Goal: Information Seeking & Learning: Learn about a topic

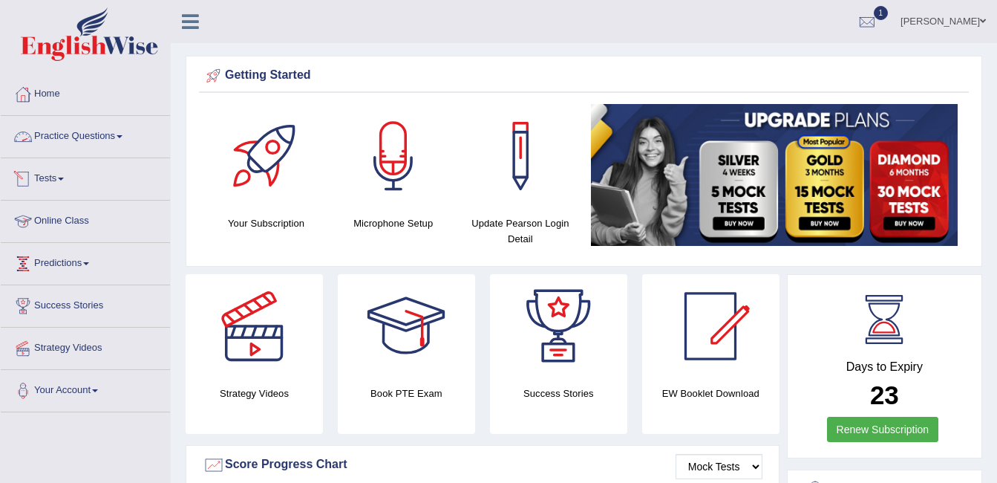
click at [82, 142] on link "Practice Questions" at bounding box center [85, 134] width 169 height 37
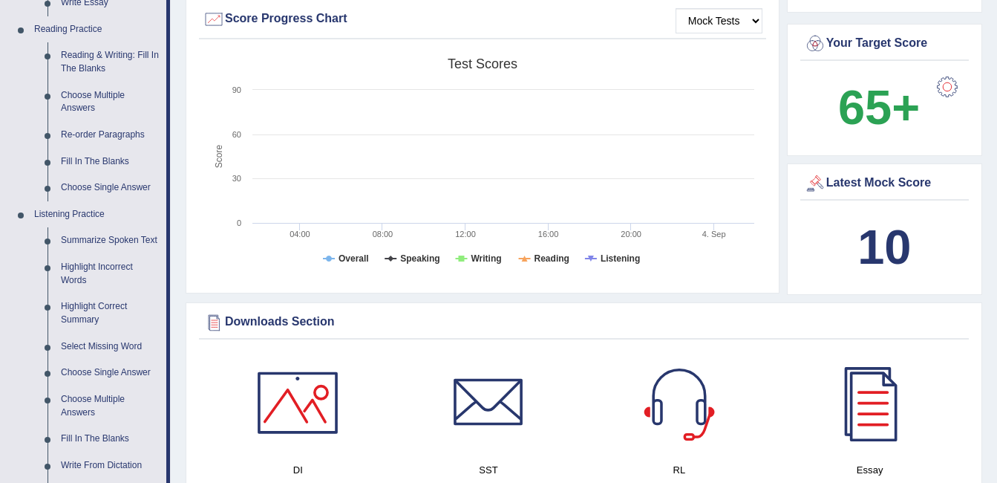
scroll to position [743, 0]
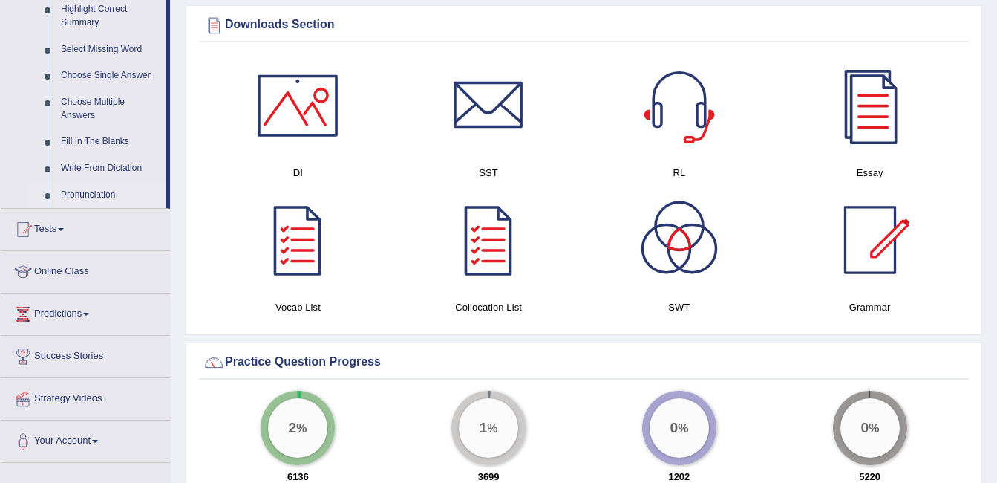
click at [73, 195] on link "Pronunciation" at bounding box center [110, 195] width 112 height 27
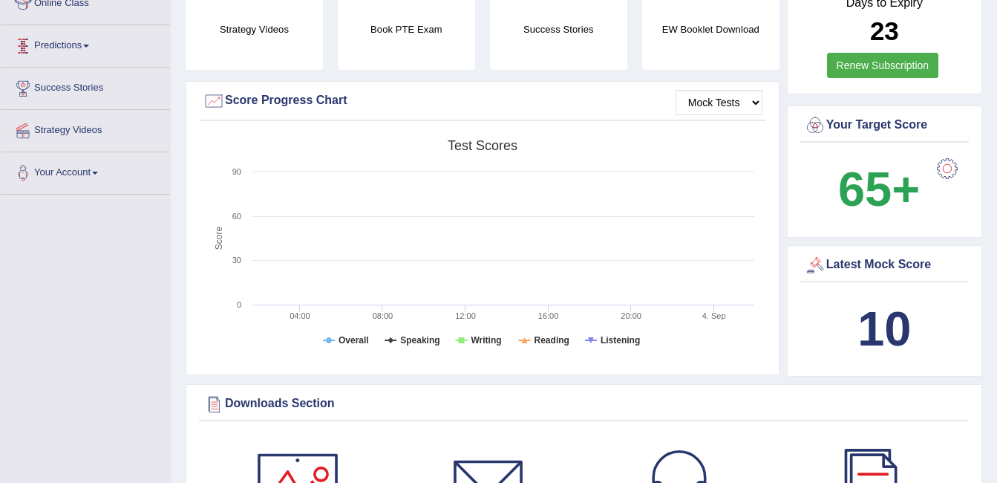
scroll to position [173, 0]
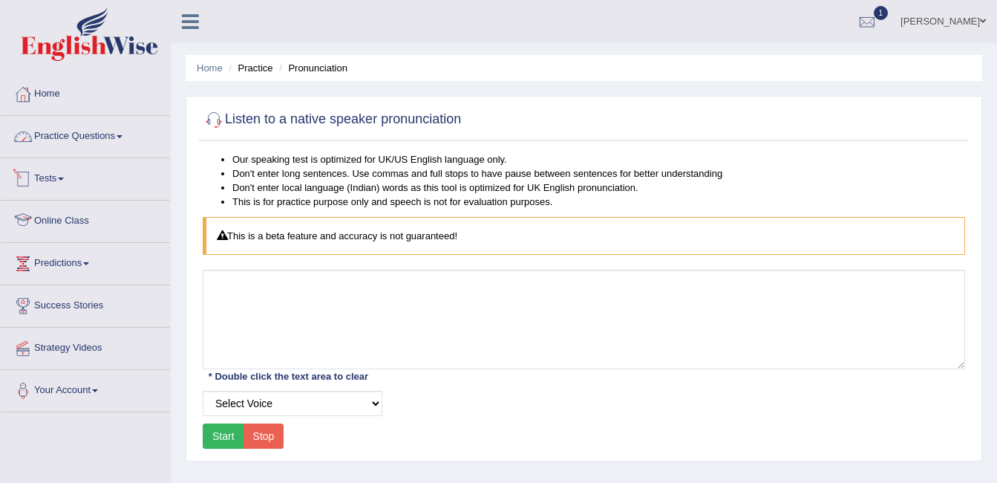
click at [62, 141] on link "Practice Questions" at bounding box center [85, 134] width 169 height 37
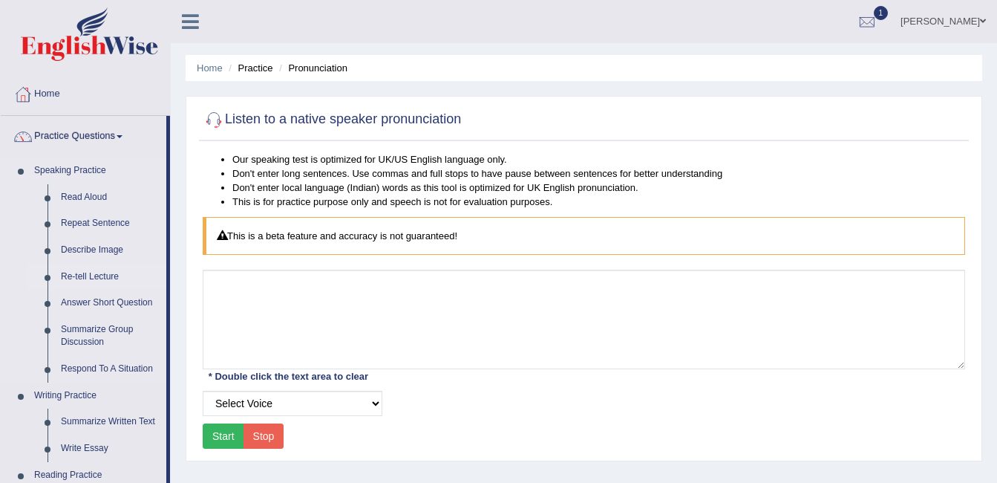
click at [82, 273] on link "Re-tell Lecture" at bounding box center [110, 277] width 112 height 27
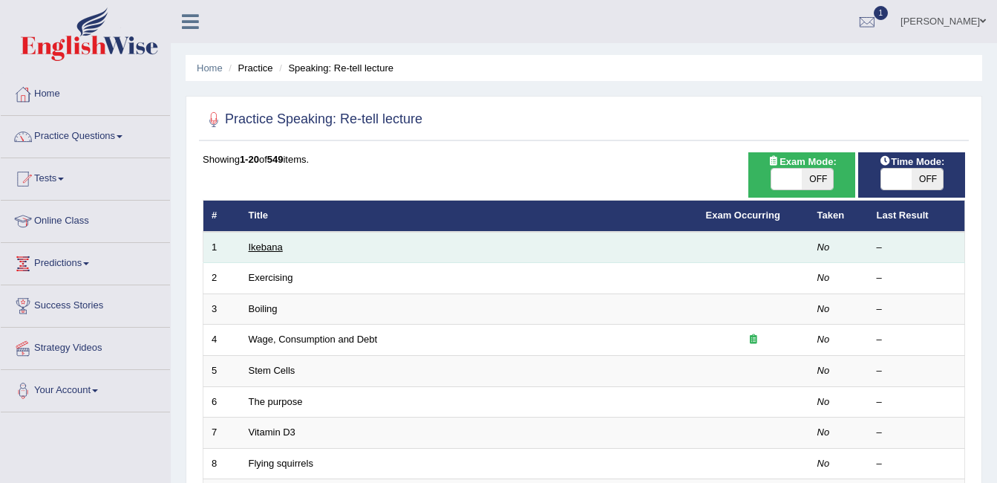
click at [264, 247] on link "Ikebana" at bounding box center [266, 246] width 34 height 11
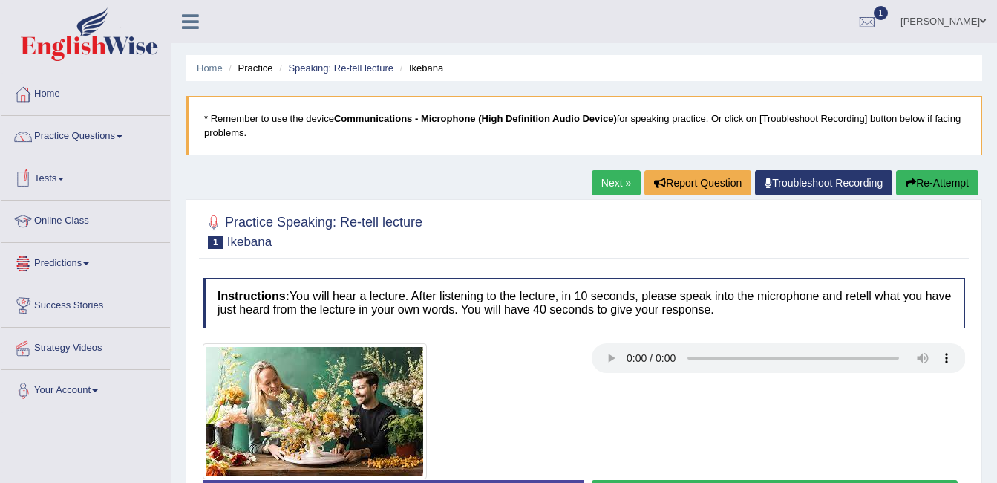
click at [64, 180] on span at bounding box center [61, 178] width 6 height 3
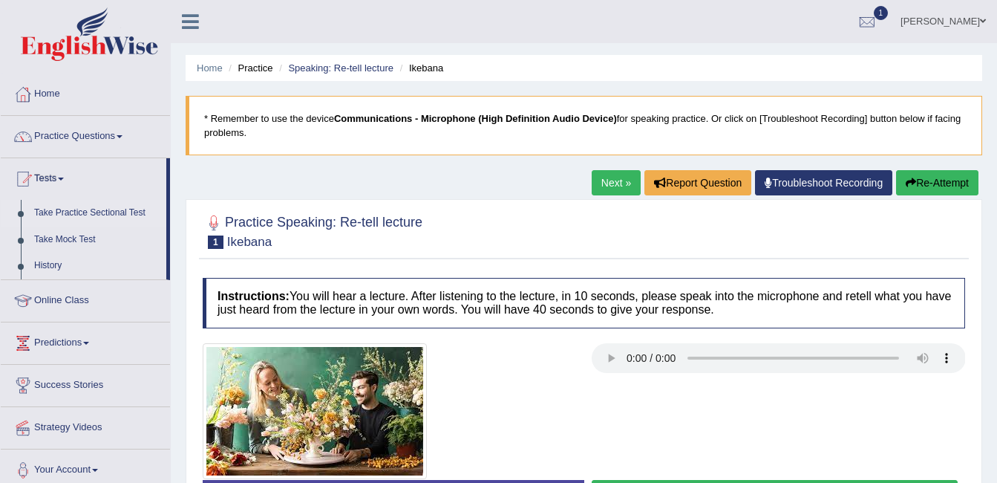
click at [74, 216] on link "Take Practice Sectional Test" at bounding box center [96, 213] width 139 height 27
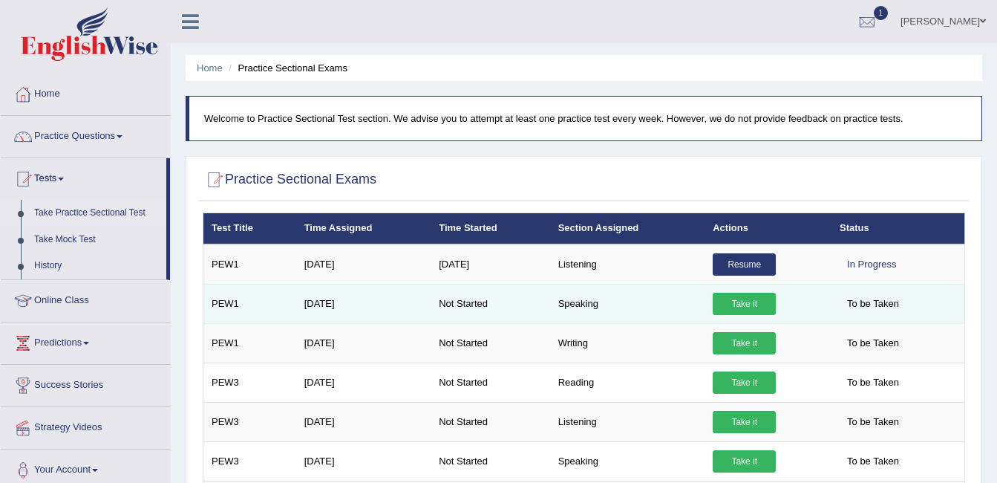
click at [750, 304] on link "Take it" at bounding box center [744, 304] width 63 height 22
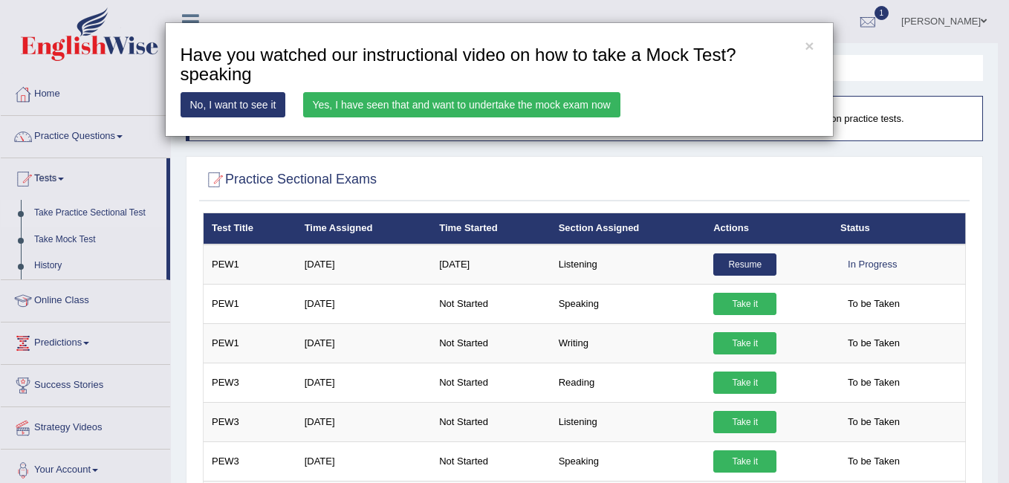
click at [429, 104] on link "Yes, I have seen that and want to undertake the mock exam now" at bounding box center [461, 104] width 317 height 25
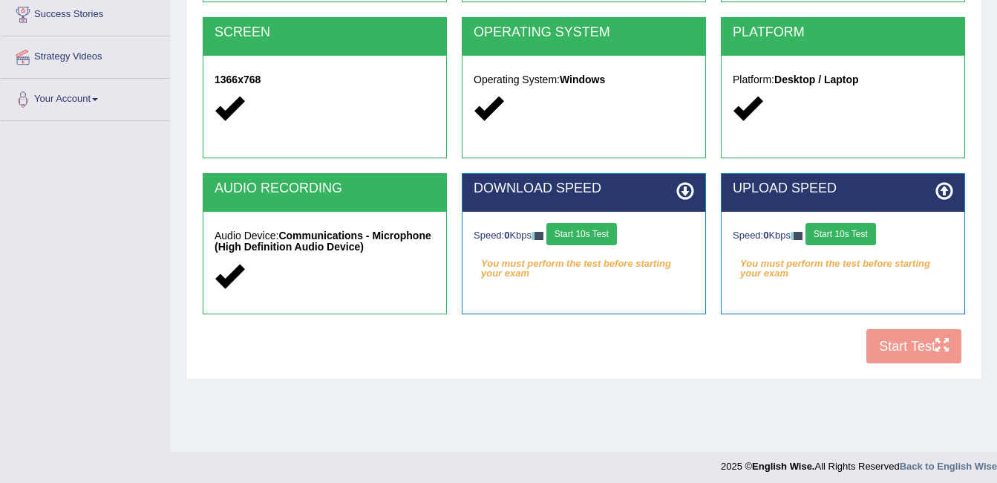
scroll to position [297, 0]
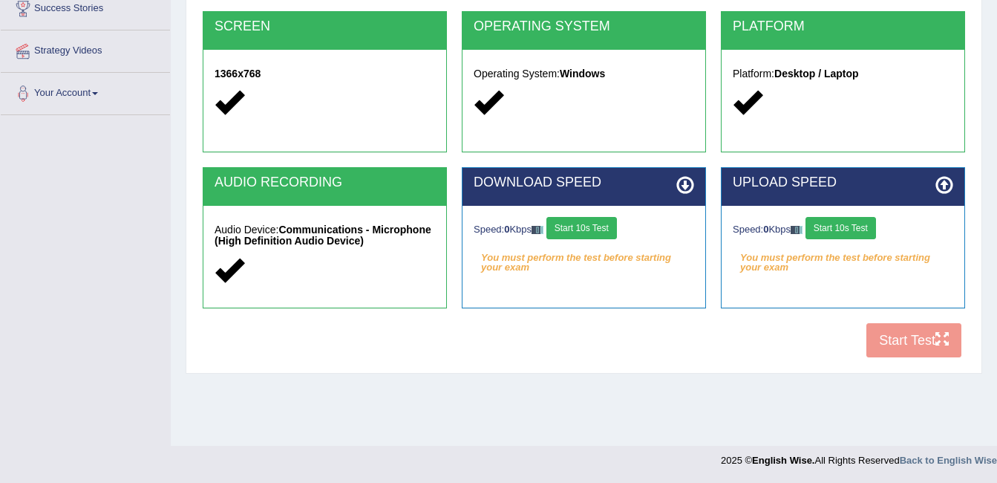
click at [845, 221] on button "Start 10s Test" at bounding box center [841, 228] width 71 height 22
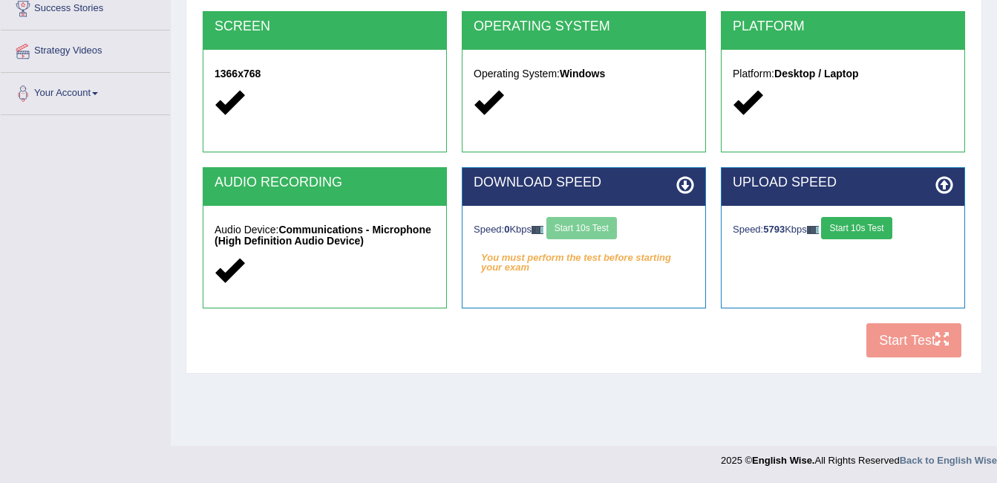
click at [869, 222] on button "Start 10s Test" at bounding box center [856, 228] width 71 height 22
click at [919, 344] on div "COOKIES Cookies Enabled JAVASCRIPT Javascript Enabled BROWSER Browser: Chrome S…" at bounding box center [584, 110] width 770 height 510
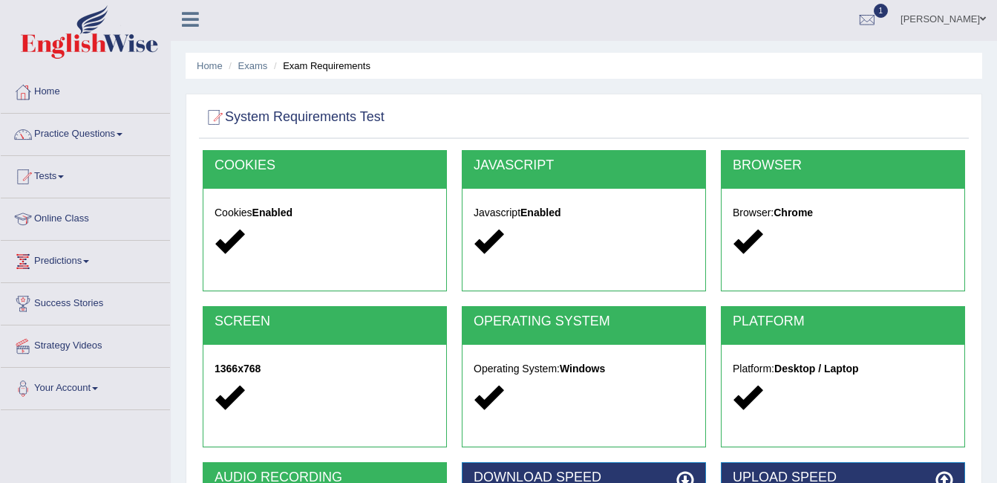
scroll to position [0, 0]
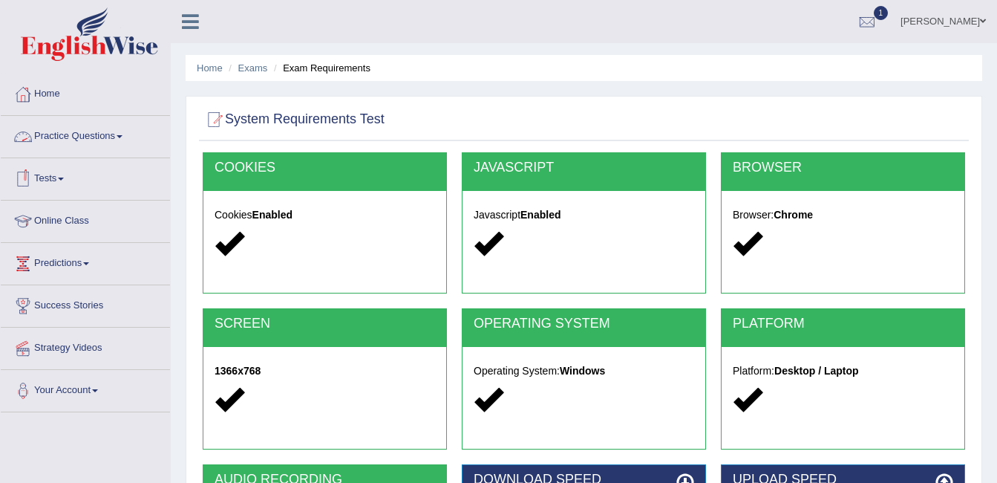
click at [88, 137] on link "Practice Questions" at bounding box center [85, 134] width 169 height 37
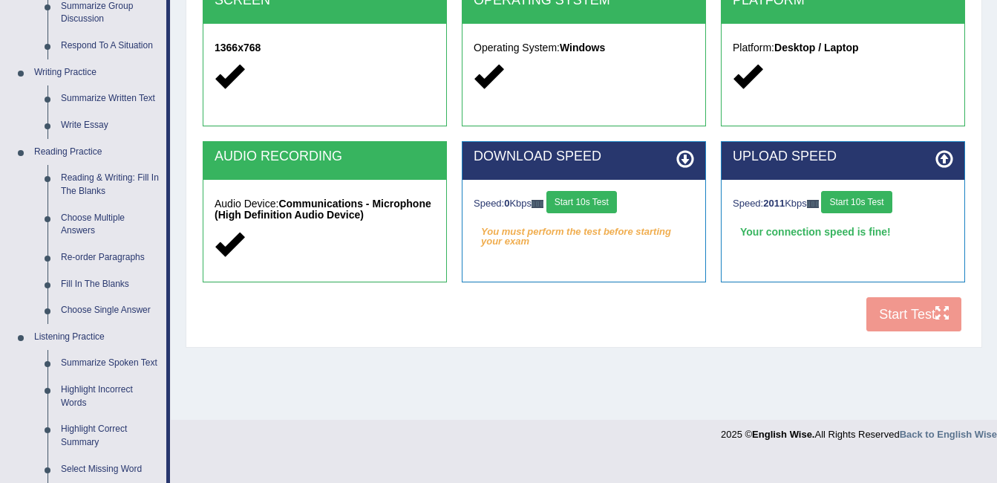
scroll to position [297, 0]
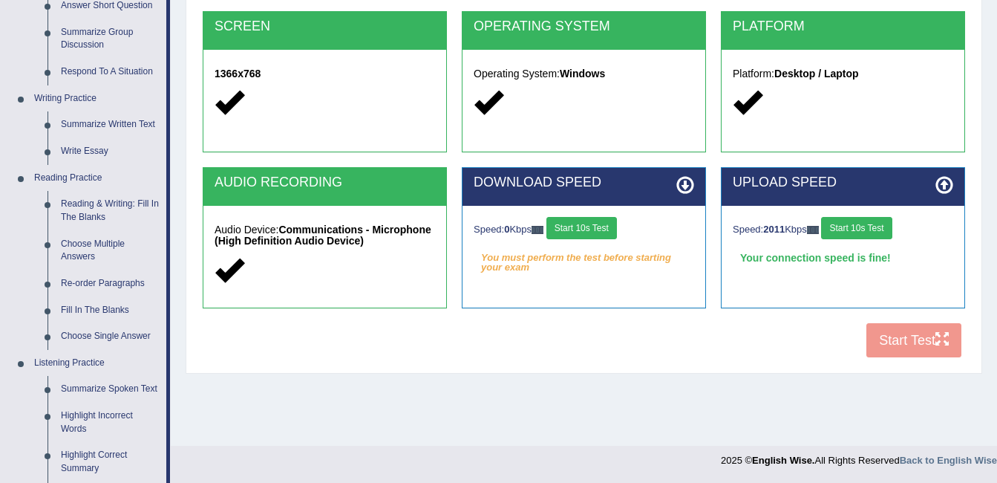
click at [847, 223] on button "Start 10s Test" at bounding box center [856, 228] width 71 height 22
click at [908, 339] on div "COOKIES Cookies Enabled JAVASCRIPT Javascript Enabled BROWSER Browser: Chrome S…" at bounding box center [584, 110] width 770 height 510
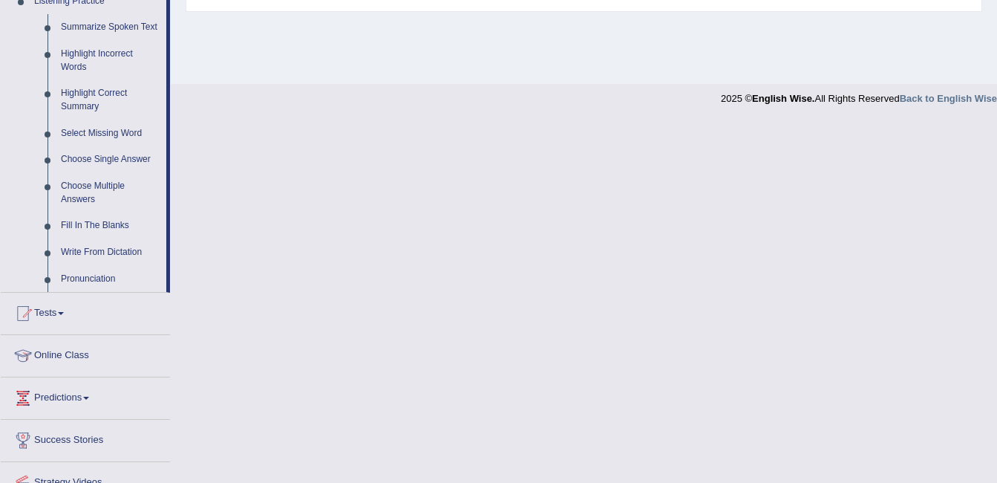
scroll to position [723, 0]
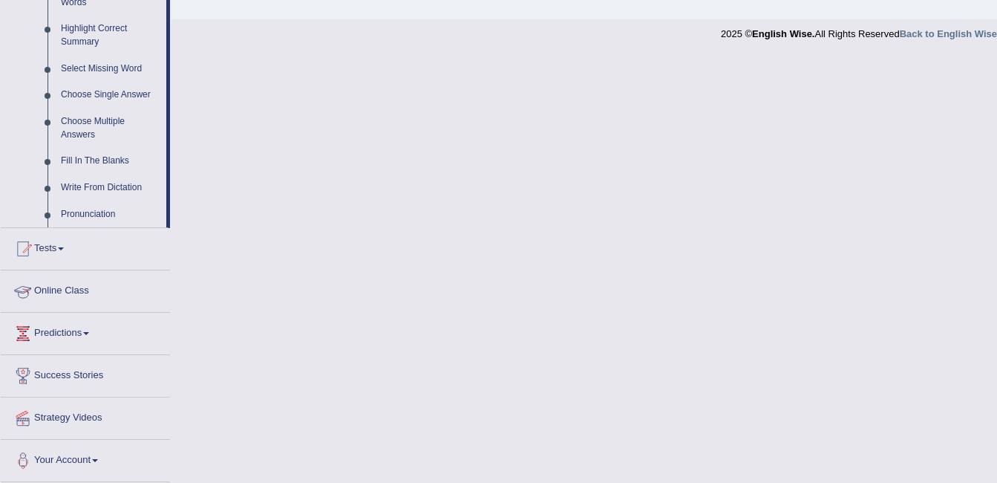
click at [68, 284] on link "Online Class" at bounding box center [85, 288] width 169 height 37
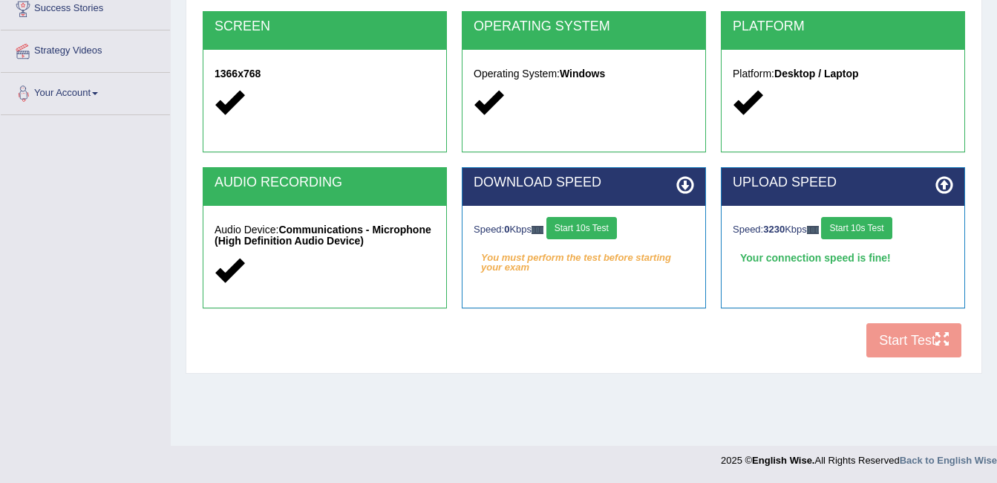
scroll to position [206, 0]
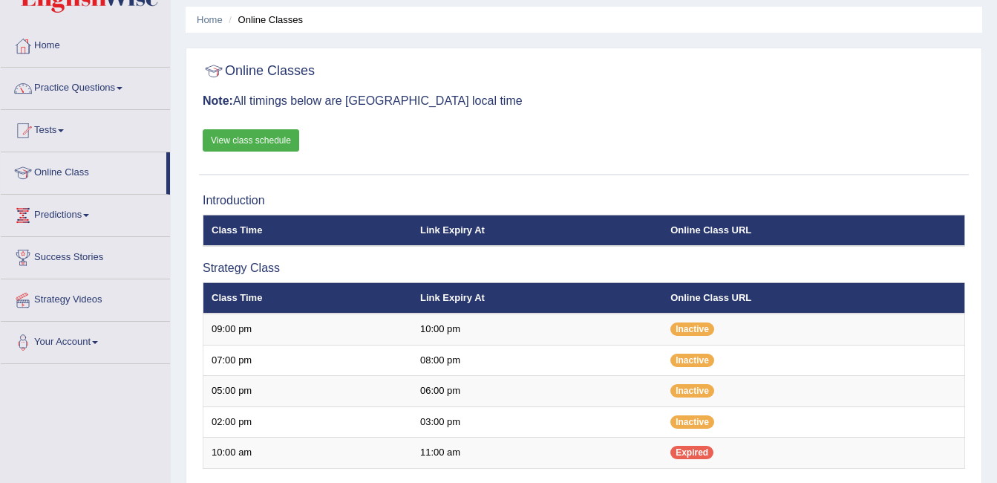
scroll to position [27, 0]
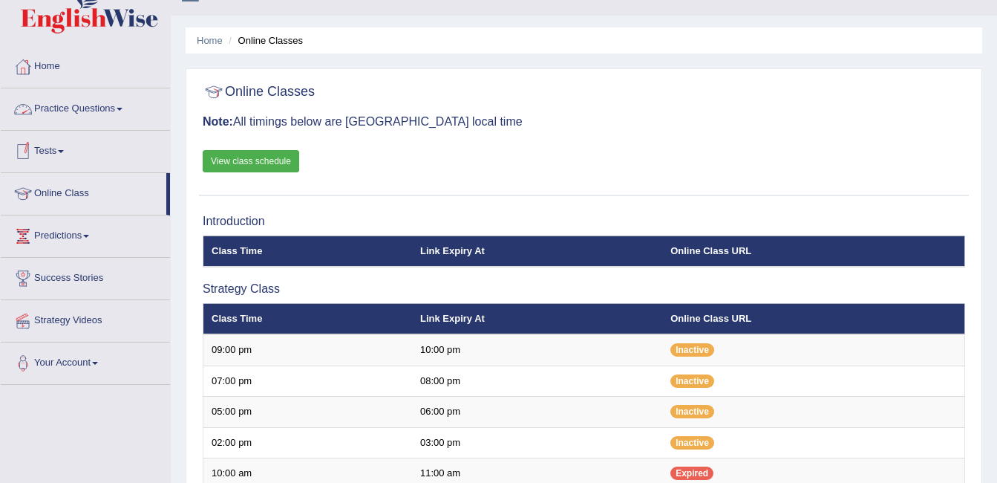
click at [96, 110] on link "Practice Questions" at bounding box center [85, 106] width 169 height 37
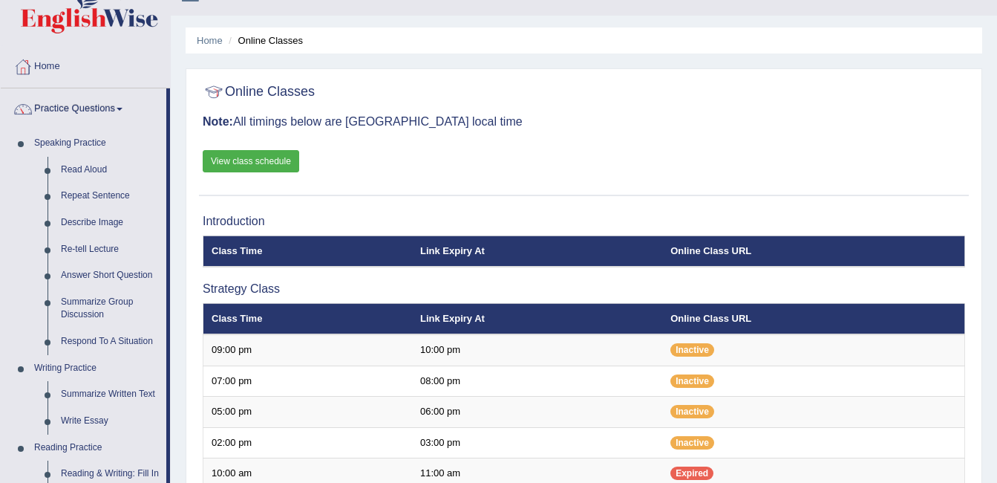
click at [278, 161] on link "View class schedule" at bounding box center [251, 161] width 97 height 22
click at [62, 147] on link "Speaking Practice" at bounding box center [96, 143] width 139 height 27
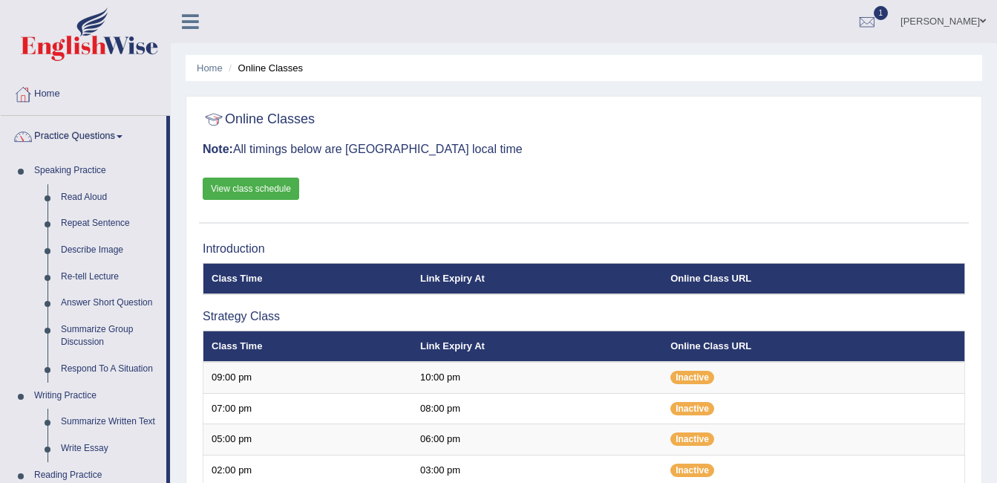
click at [64, 126] on link "Practice Questions" at bounding box center [84, 134] width 166 height 37
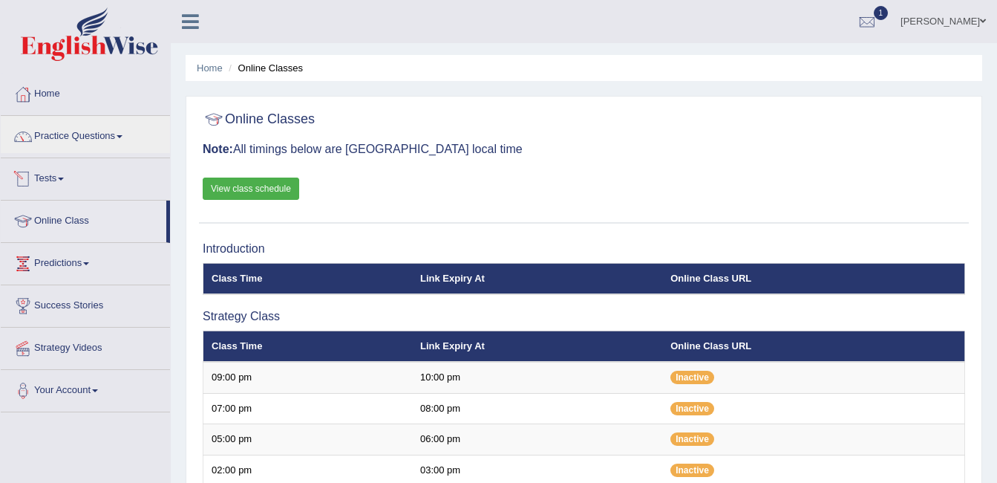
click at [65, 176] on link "Tests" at bounding box center [85, 176] width 169 height 37
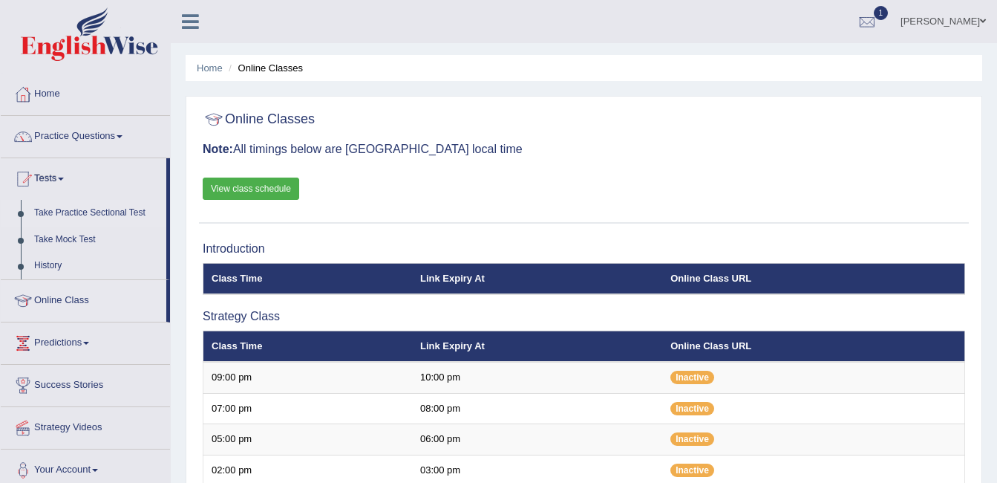
click at [104, 213] on link "Take Practice Sectional Test" at bounding box center [96, 213] width 139 height 27
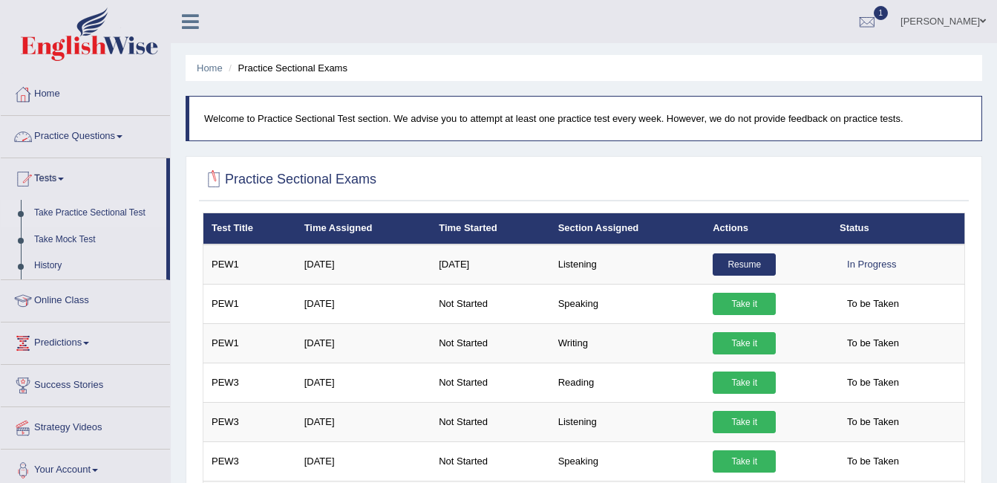
click at [116, 131] on link "Practice Questions" at bounding box center [85, 134] width 169 height 37
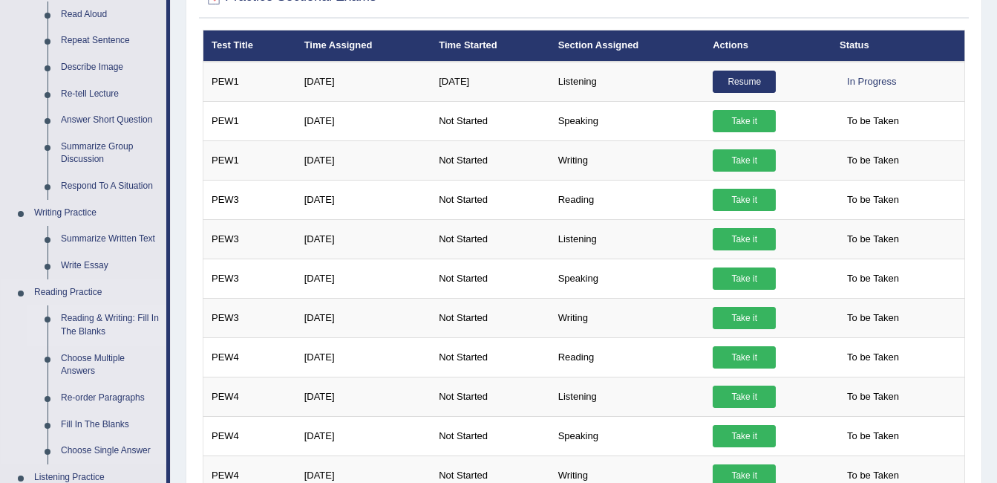
scroll to position [149, 0]
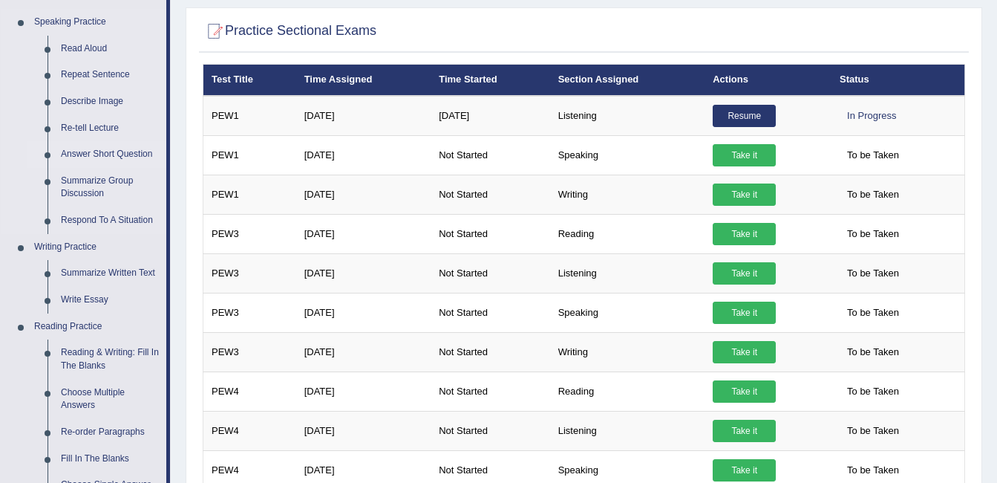
click at [125, 149] on link "Answer Short Question" at bounding box center [110, 154] width 112 height 27
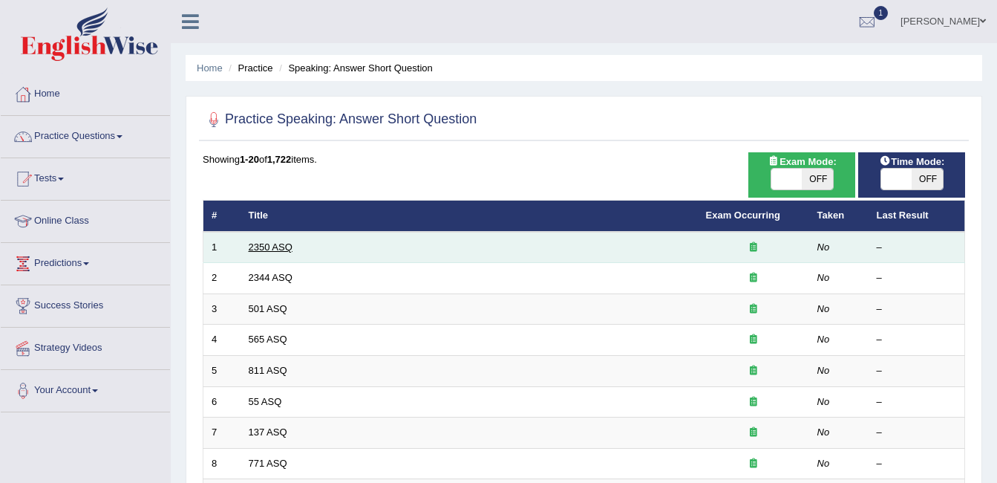
click at [280, 246] on link "2350 ASQ" at bounding box center [271, 246] width 44 height 11
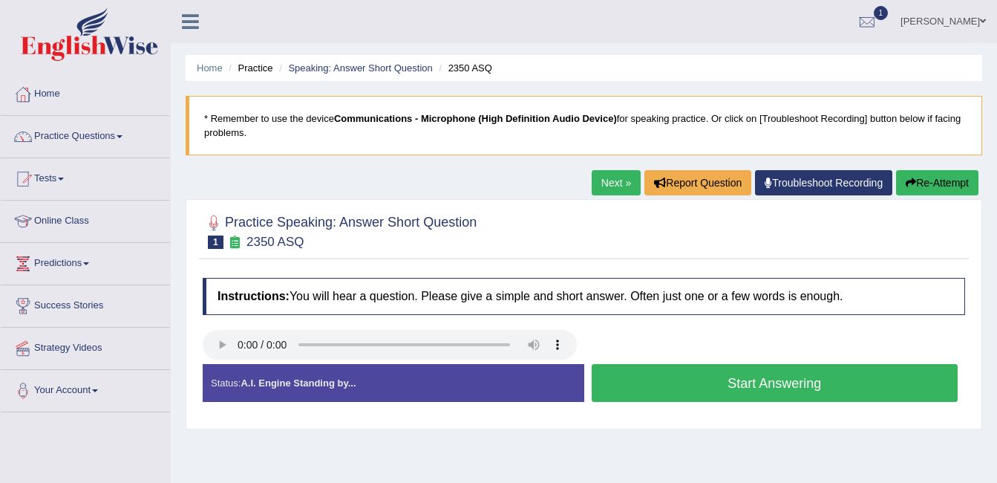
click at [714, 376] on button "Start Answering" at bounding box center [775, 383] width 367 height 38
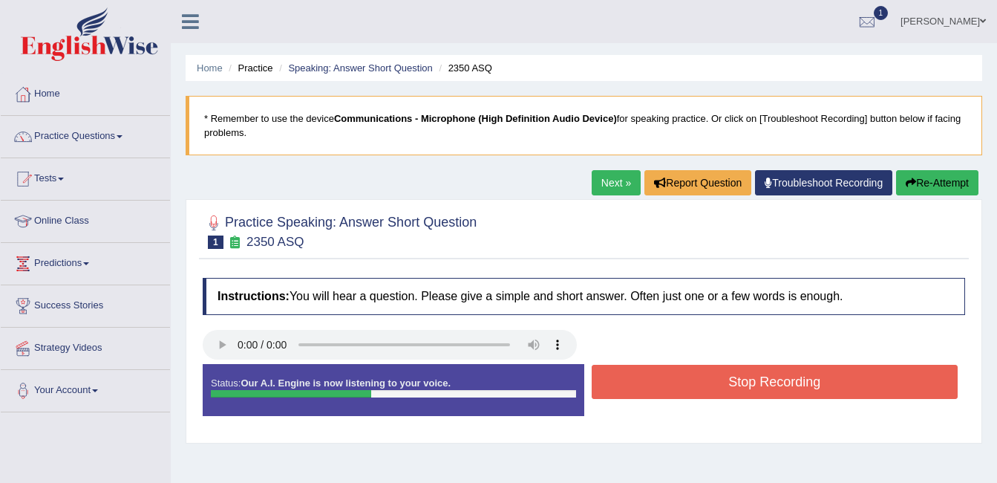
click at [714, 376] on button "Stop Recording" at bounding box center [775, 382] width 367 height 34
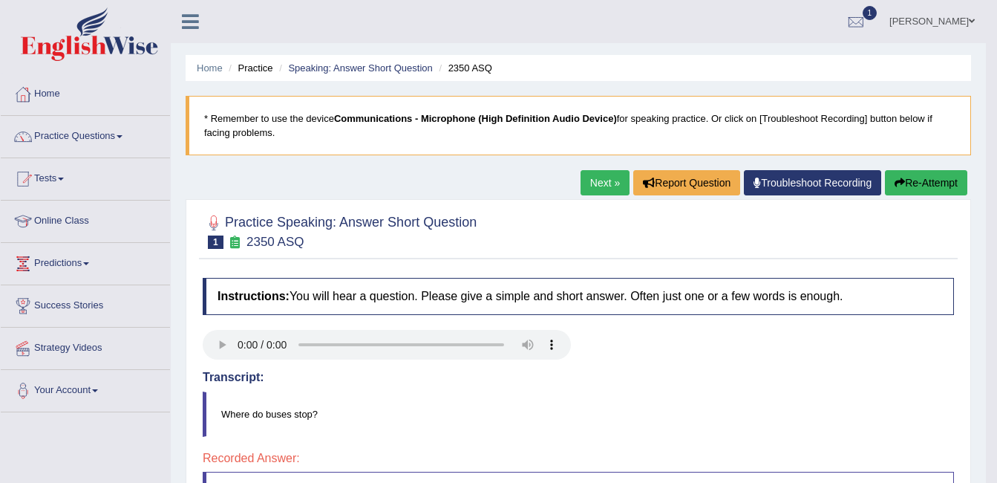
click at [603, 182] on link "Next »" at bounding box center [605, 182] width 49 height 25
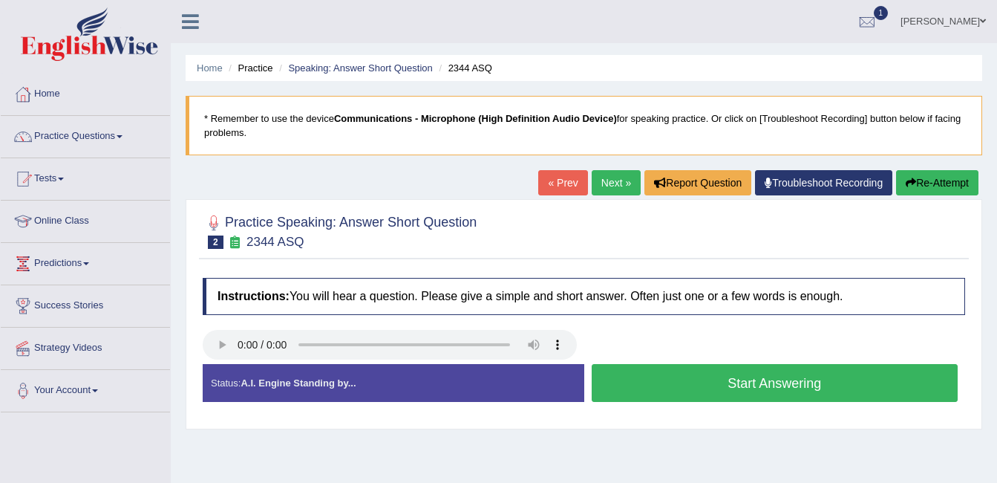
click at [815, 378] on button "Start Answering" at bounding box center [775, 383] width 367 height 38
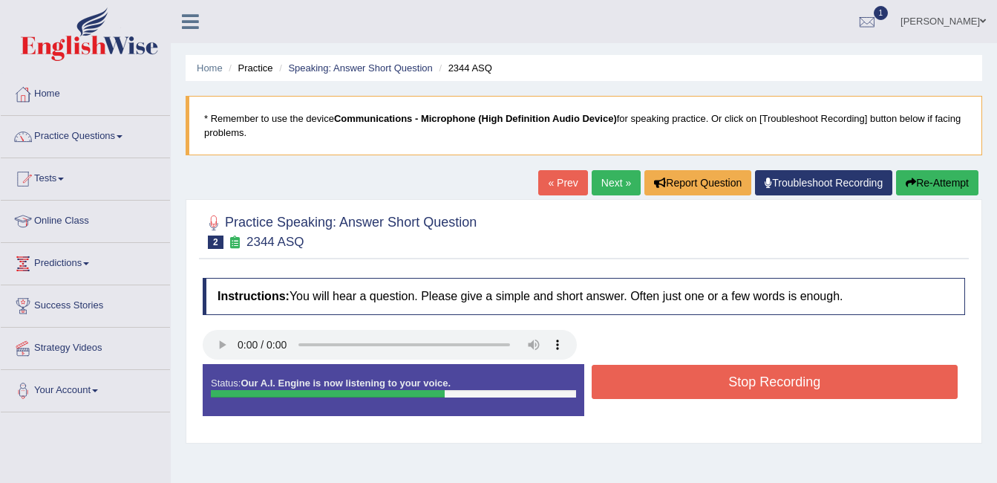
click at [815, 378] on button "Stop Recording" at bounding box center [775, 382] width 367 height 34
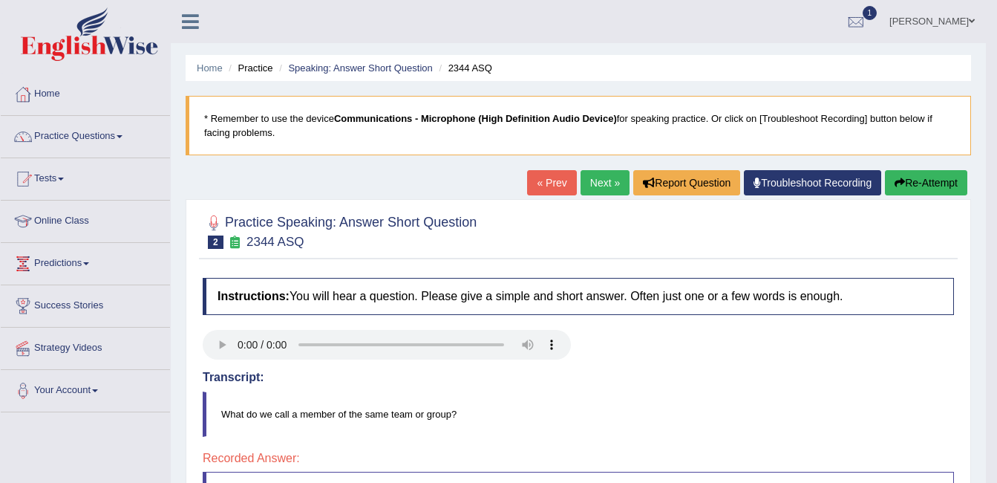
click at [600, 178] on link "Next »" at bounding box center [605, 182] width 49 height 25
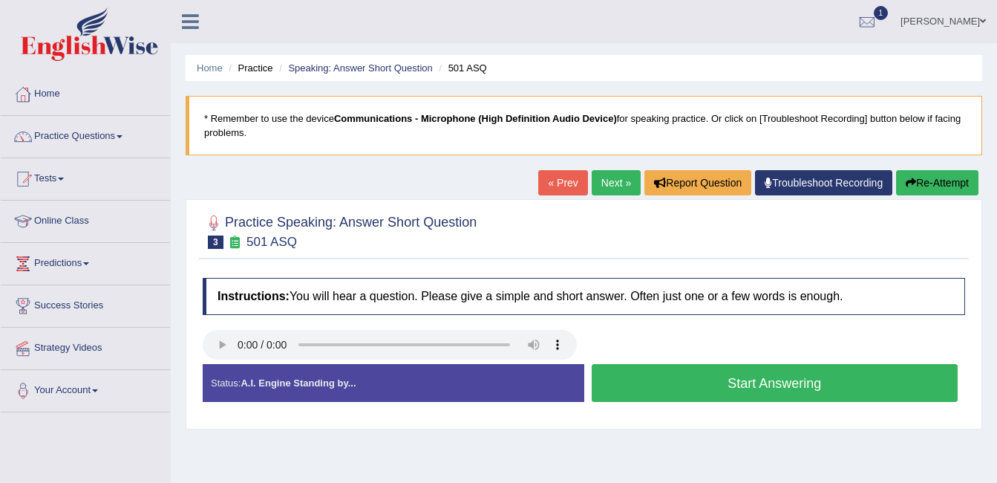
click at [744, 384] on button "Start Answering" at bounding box center [775, 383] width 367 height 38
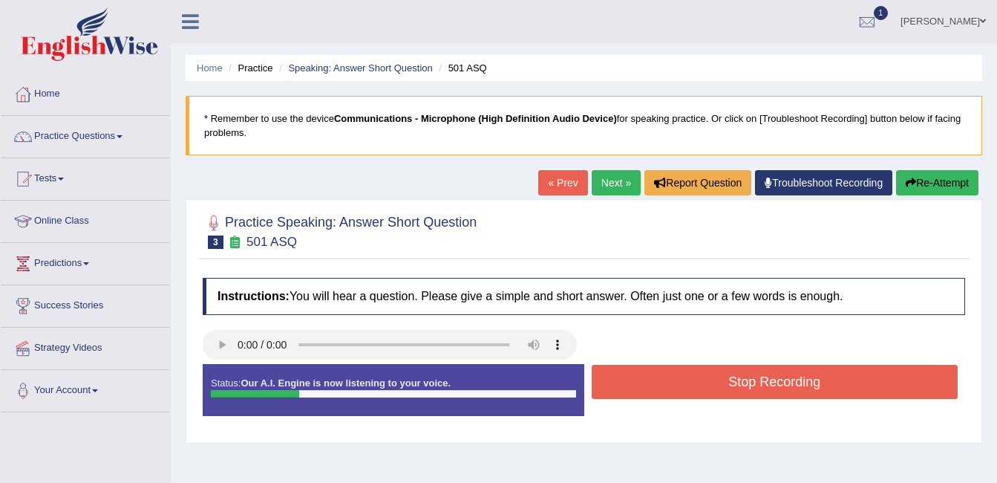
click at [744, 383] on button "Stop Recording" at bounding box center [775, 382] width 367 height 34
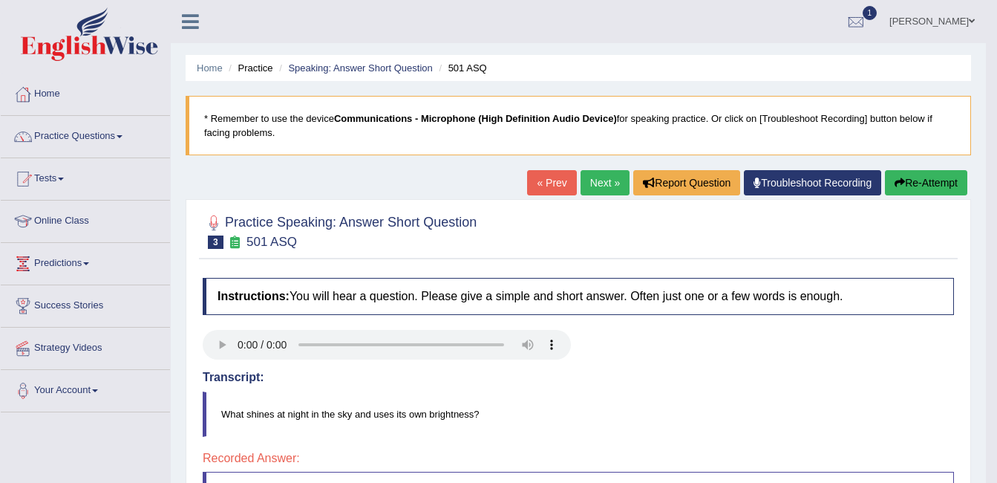
click at [607, 181] on link "Next »" at bounding box center [605, 182] width 49 height 25
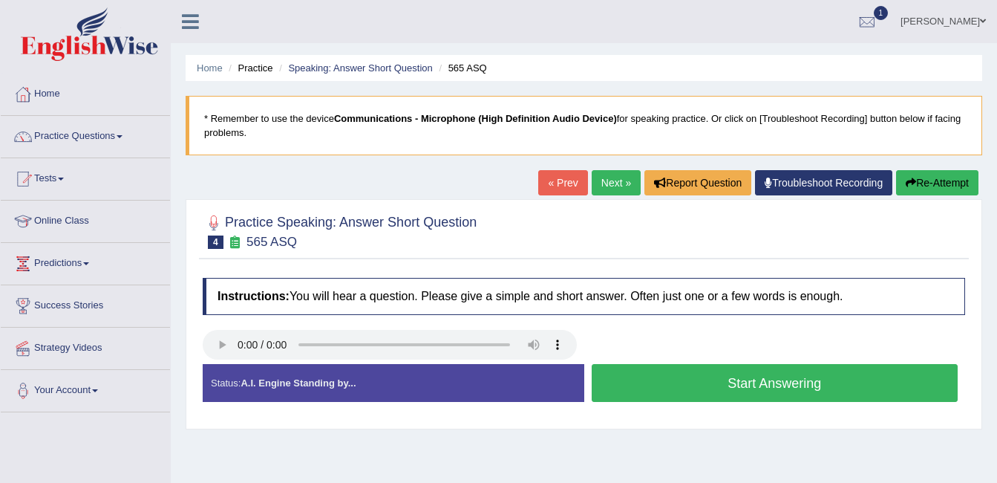
click at [668, 377] on button "Start Answering" at bounding box center [775, 383] width 367 height 38
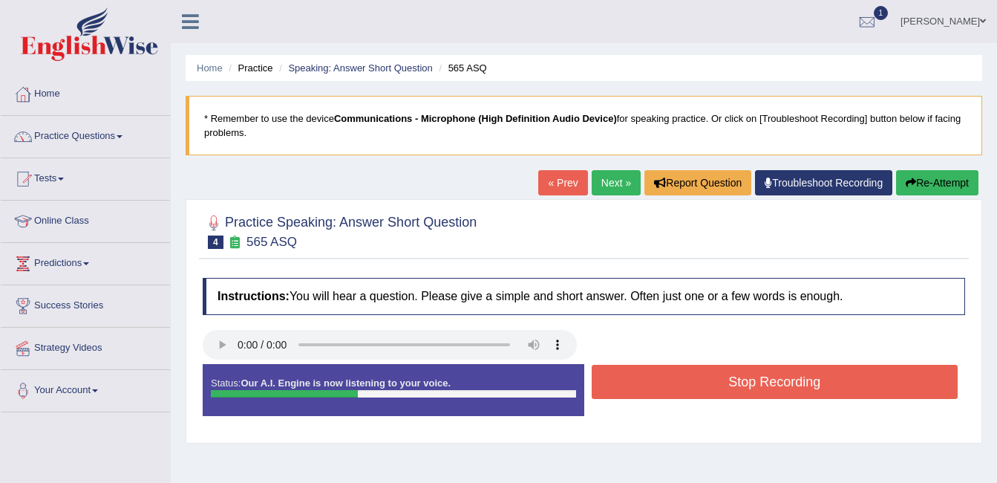
click at [668, 377] on button "Stop Recording" at bounding box center [775, 382] width 367 height 34
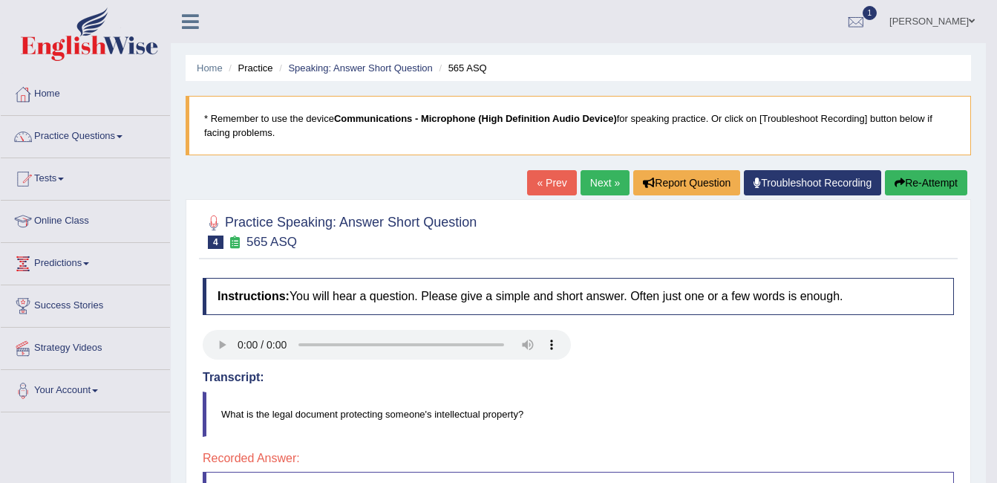
click at [591, 179] on link "Next »" at bounding box center [605, 182] width 49 height 25
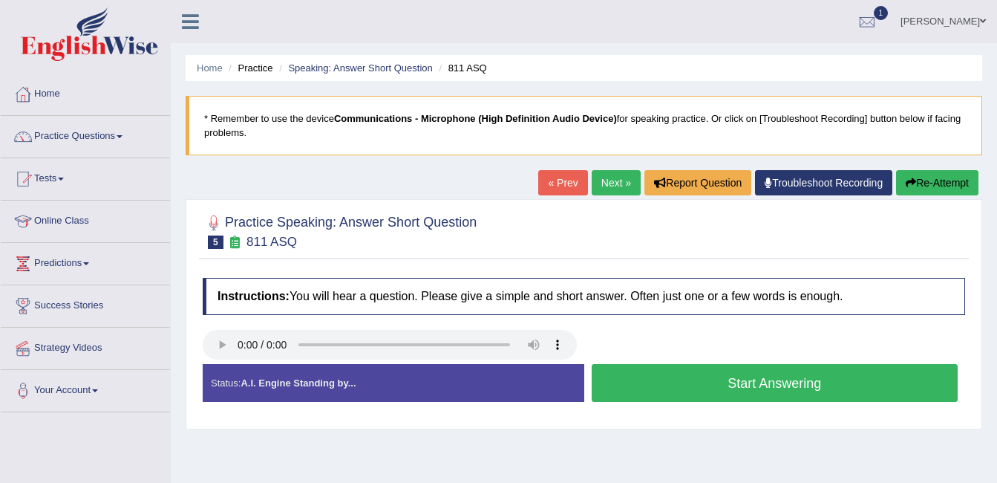
click at [801, 385] on button "Start Answering" at bounding box center [775, 383] width 367 height 38
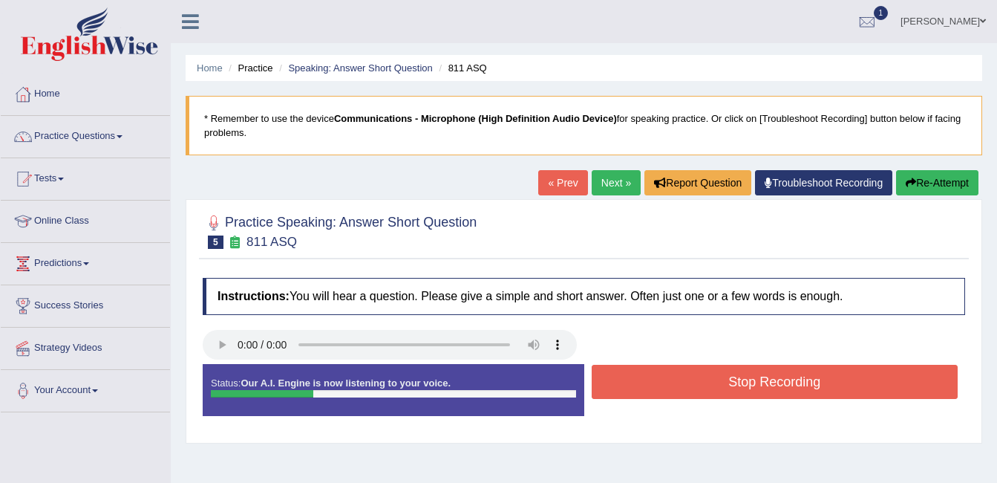
click at [801, 383] on button "Stop Recording" at bounding box center [775, 382] width 367 height 34
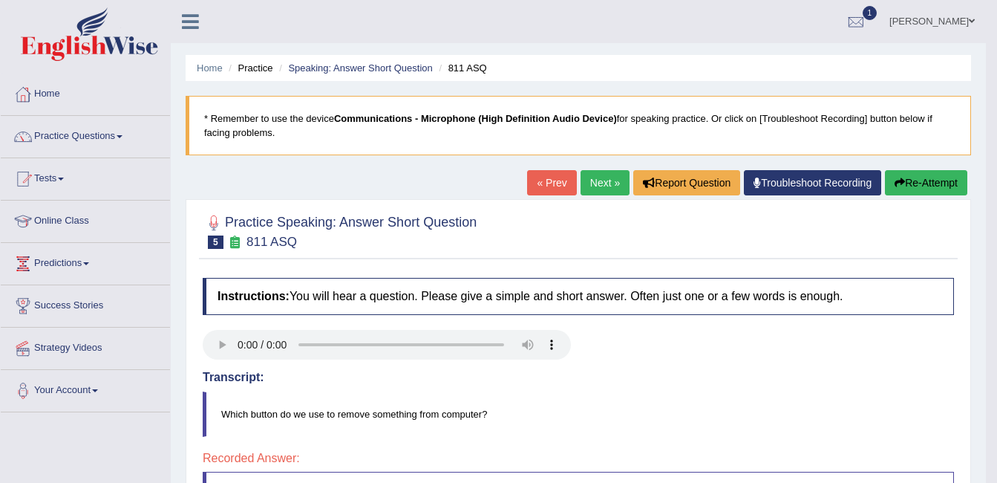
click at [599, 181] on link "Next »" at bounding box center [605, 182] width 49 height 25
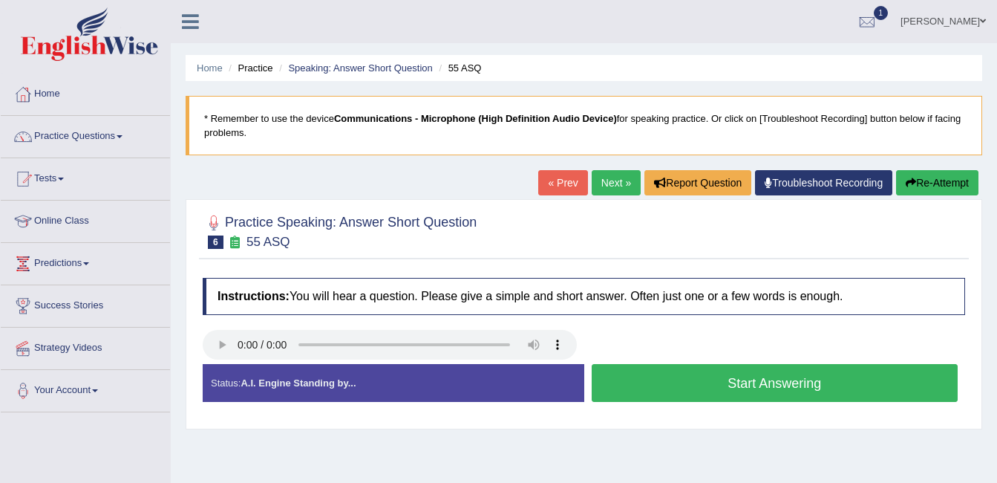
click at [717, 374] on button "Start Answering" at bounding box center [775, 383] width 367 height 38
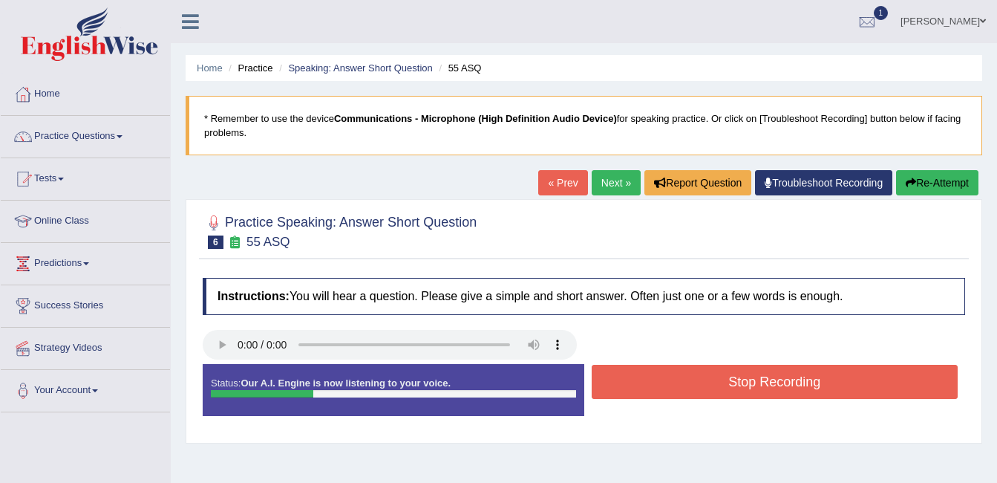
click at [717, 374] on button "Stop Recording" at bounding box center [775, 382] width 367 height 34
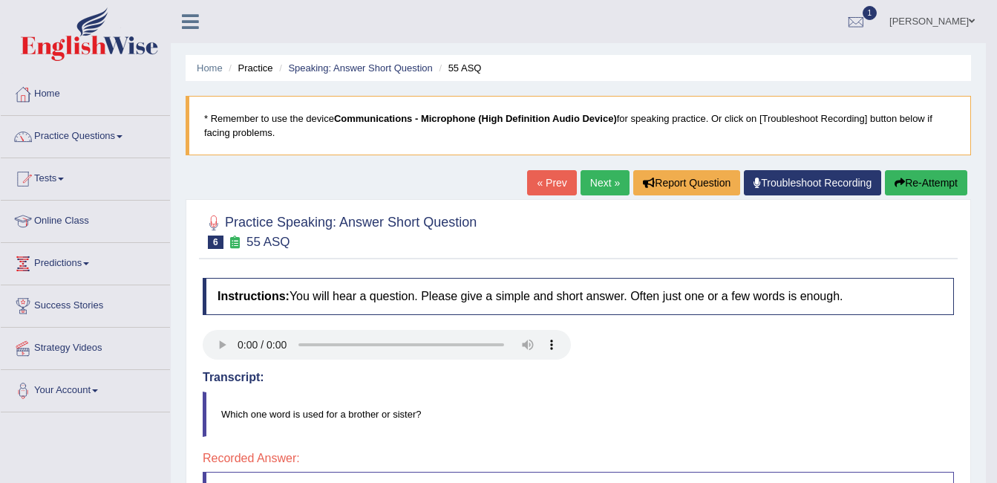
click at [597, 175] on link "Next »" at bounding box center [605, 182] width 49 height 25
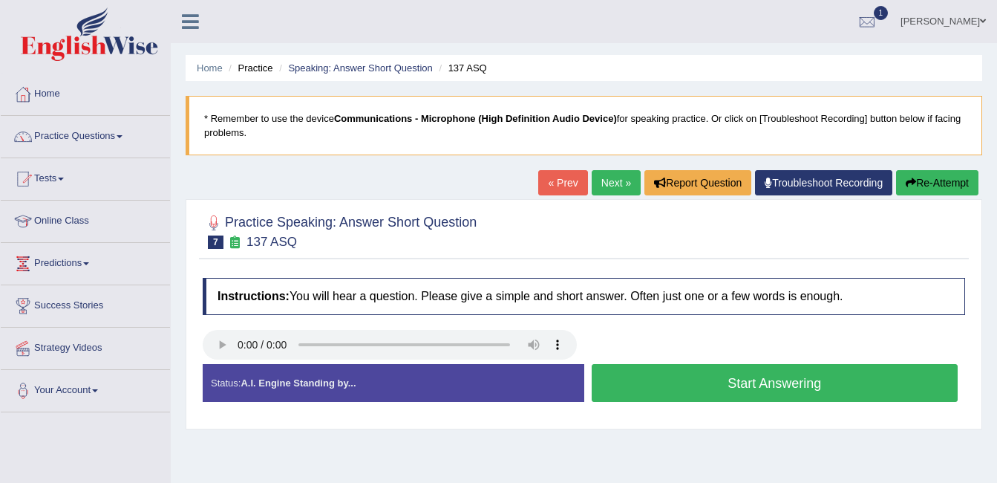
click at [720, 371] on button "Start Answering" at bounding box center [775, 383] width 367 height 38
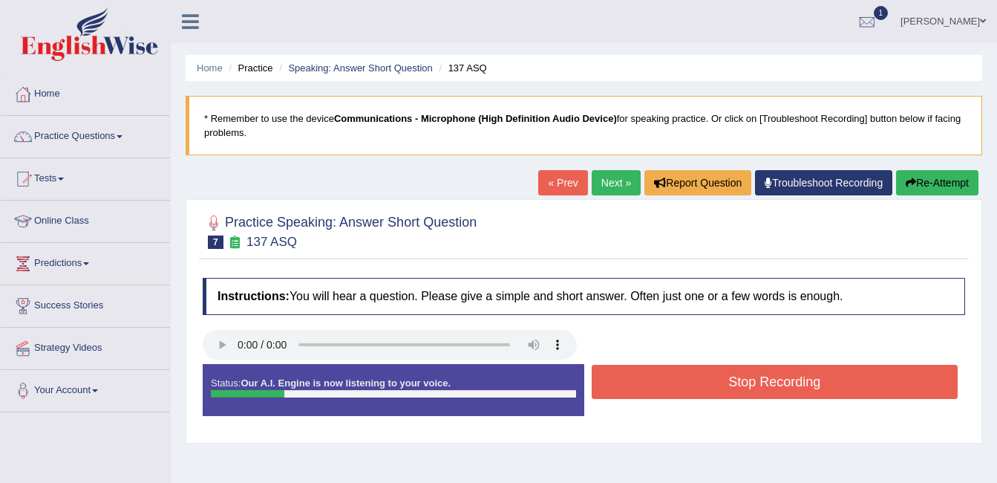
click at [720, 371] on button "Stop Recording" at bounding box center [775, 382] width 367 height 34
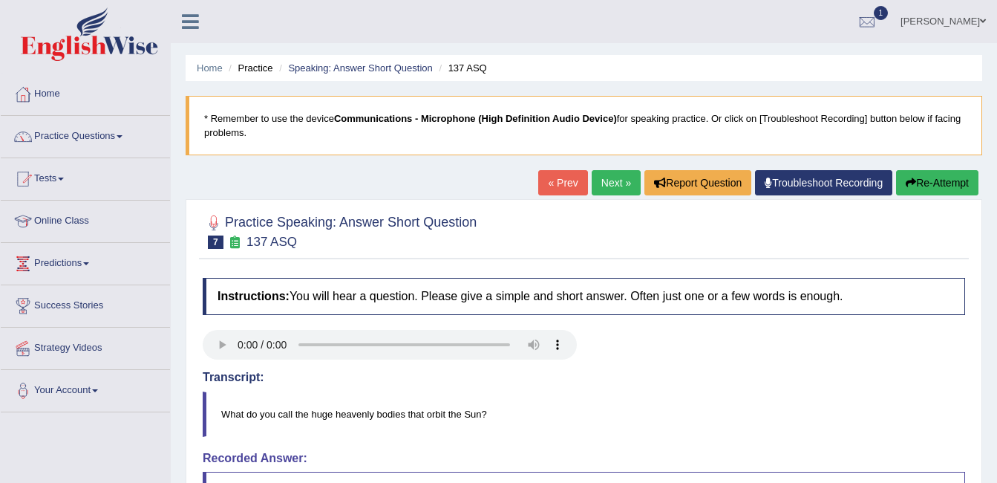
click at [606, 175] on link "Next »" at bounding box center [616, 182] width 49 height 25
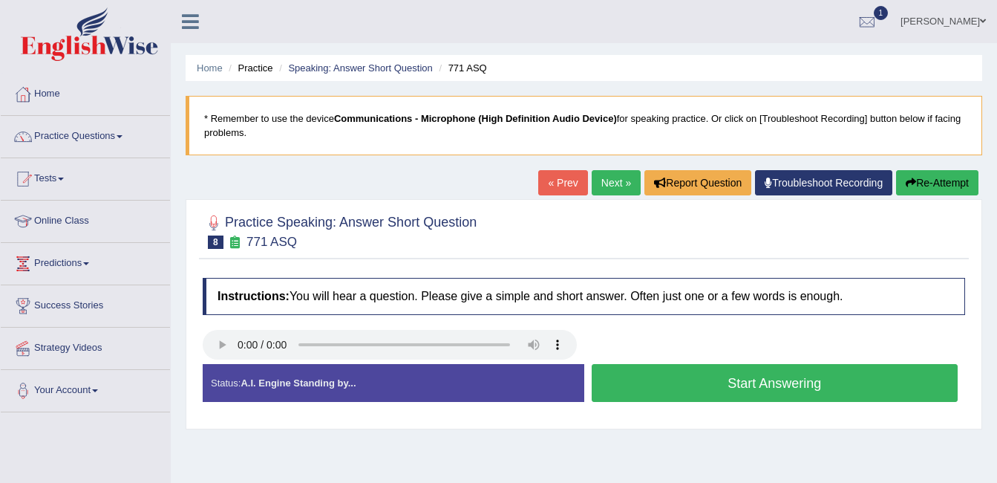
click at [757, 378] on button "Start Answering" at bounding box center [775, 383] width 367 height 38
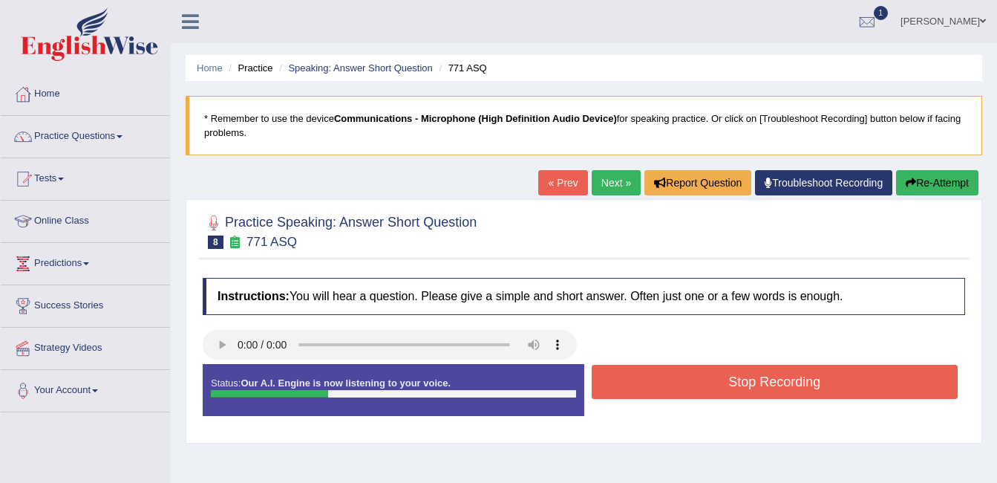
click at [757, 378] on button "Stop Recording" at bounding box center [775, 382] width 367 height 34
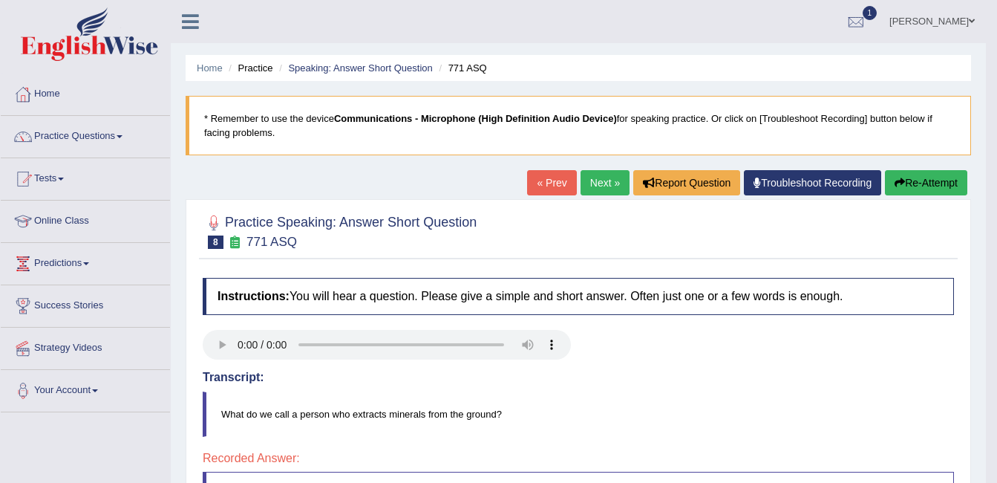
click at [607, 184] on link "Next »" at bounding box center [605, 182] width 49 height 25
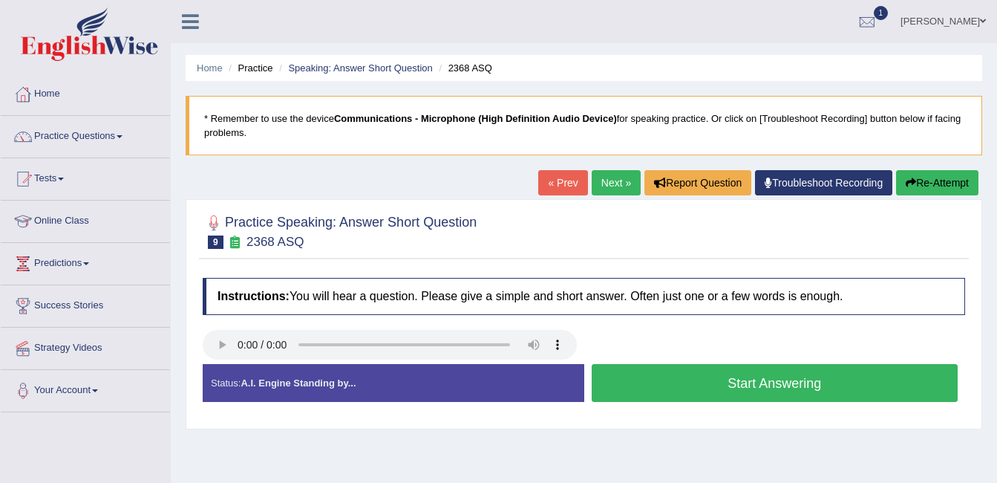
click at [750, 382] on button "Start Answering" at bounding box center [775, 383] width 367 height 38
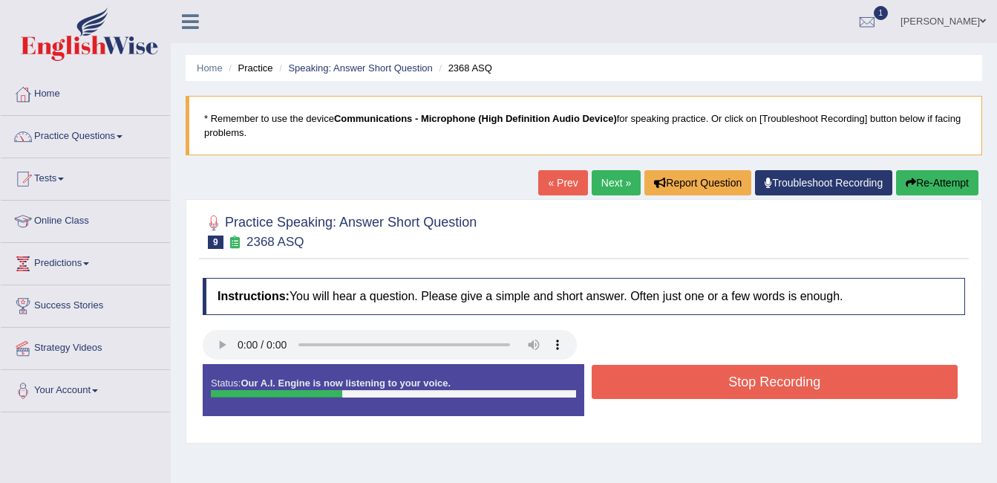
click at [750, 382] on button "Stop Recording" at bounding box center [775, 382] width 367 height 34
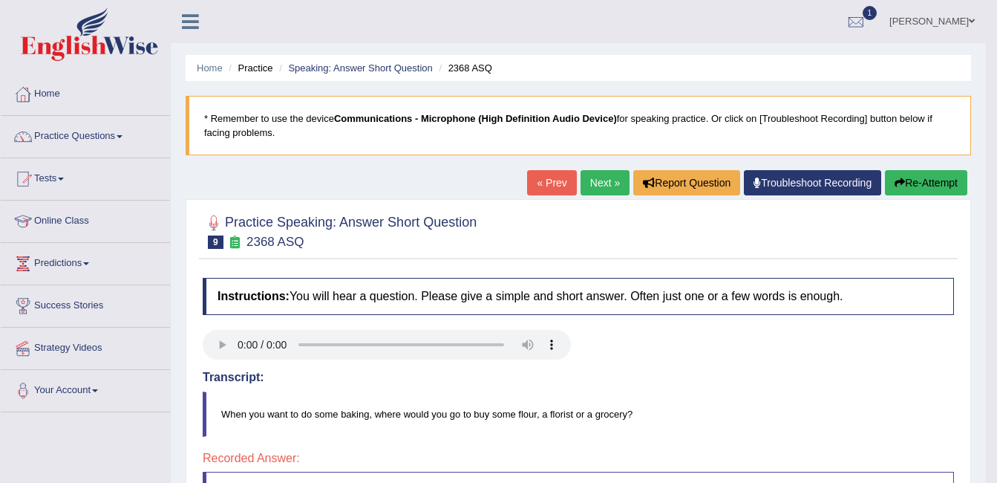
click at [599, 189] on link "Next »" at bounding box center [605, 182] width 49 height 25
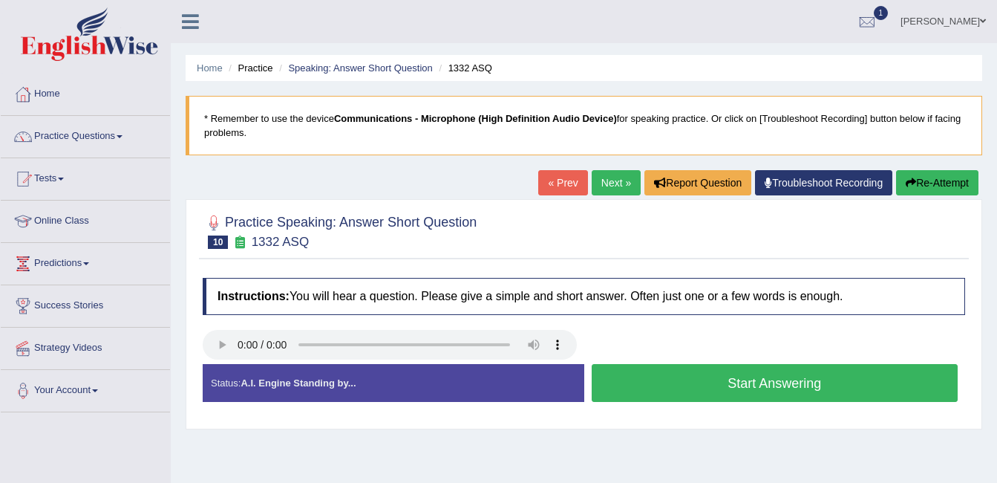
click at [613, 176] on link "Next »" at bounding box center [616, 182] width 49 height 25
click at [752, 376] on button "Start Answering" at bounding box center [775, 383] width 367 height 38
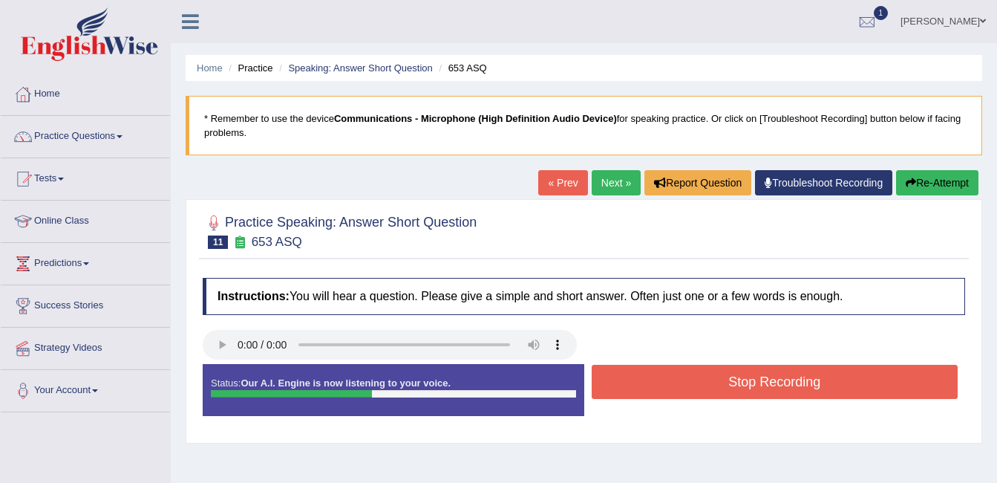
click at [752, 375] on button "Stop Recording" at bounding box center [775, 382] width 367 height 34
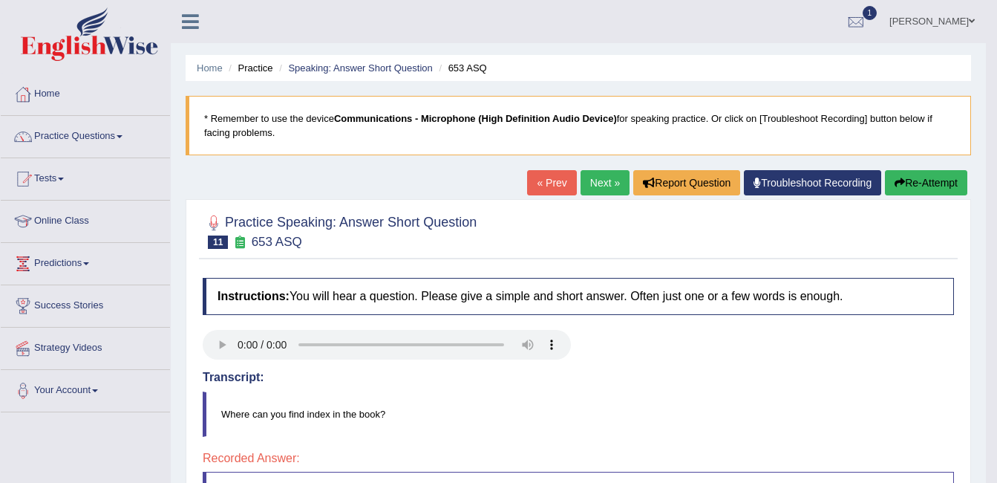
click at [599, 183] on link "Next »" at bounding box center [605, 182] width 49 height 25
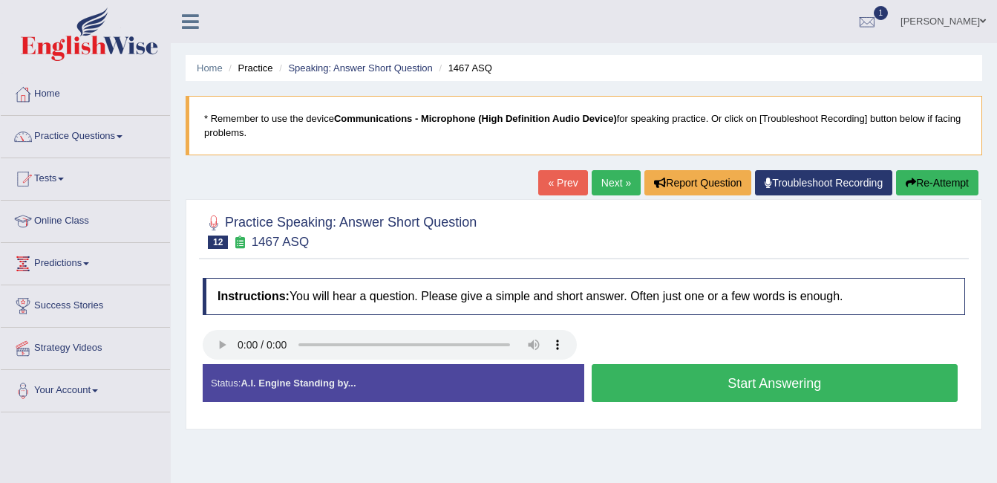
click at [778, 378] on button "Start Answering" at bounding box center [775, 383] width 367 height 38
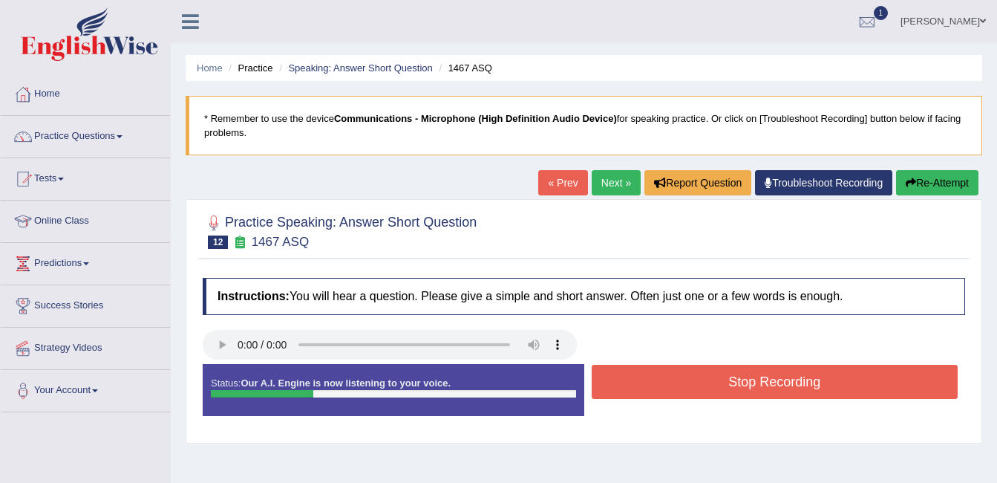
click at [778, 378] on button "Stop Recording" at bounding box center [775, 382] width 367 height 34
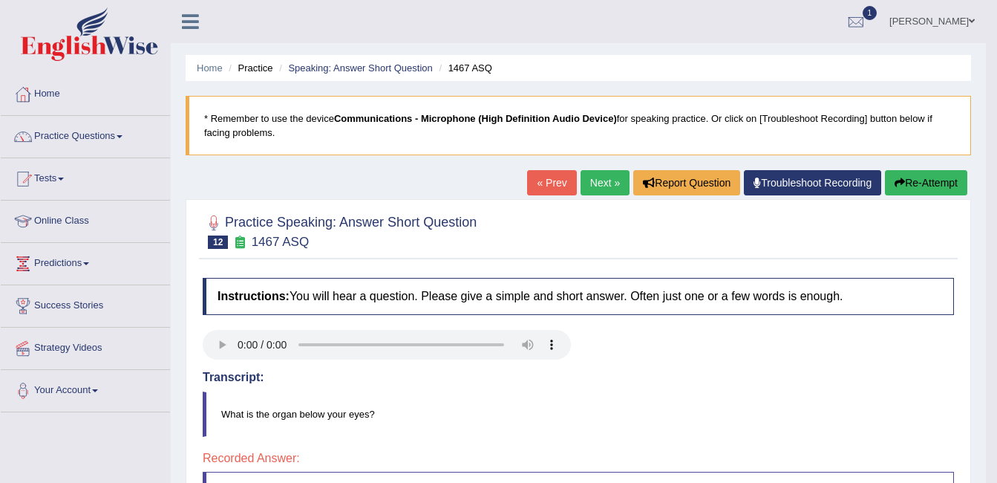
click at [595, 173] on link "Next »" at bounding box center [605, 182] width 49 height 25
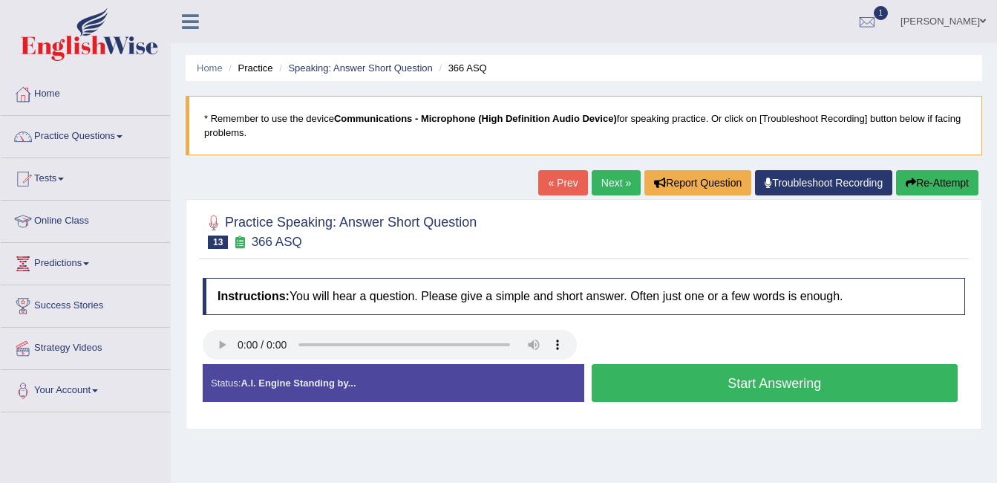
click at [684, 368] on button "Start Answering" at bounding box center [775, 383] width 367 height 38
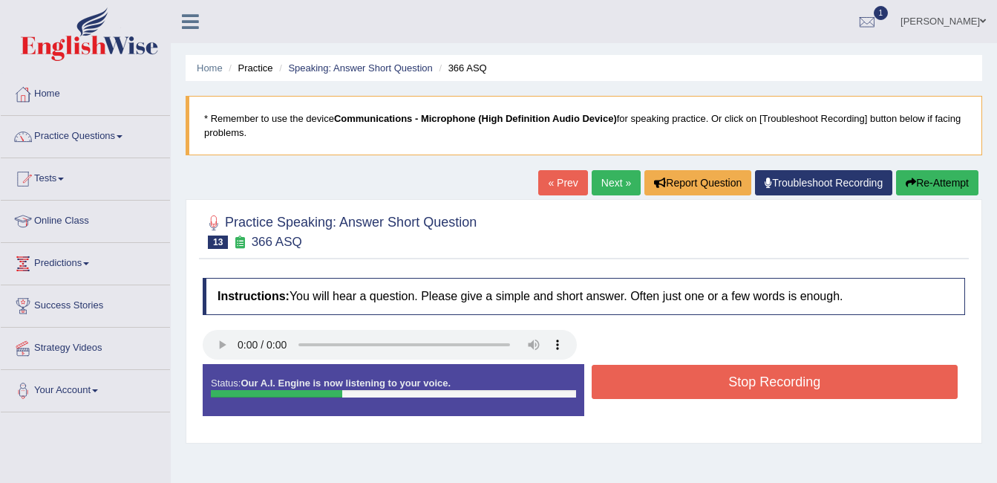
click at [684, 368] on button "Stop Recording" at bounding box center [775, 382] width 367 height 34
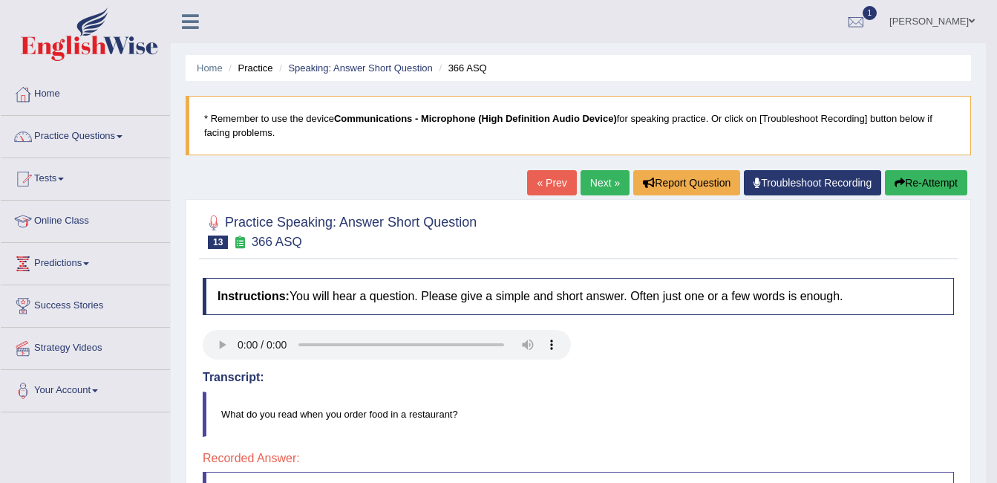
click at [591, 178] on link "Next »" at bounding box center [605, 182] width 49 height 25
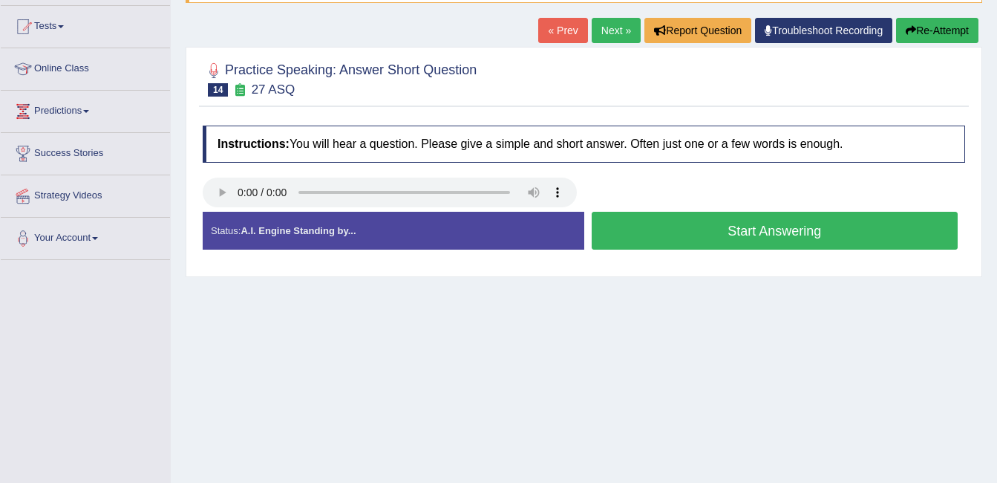
scroll to position [74, 0]
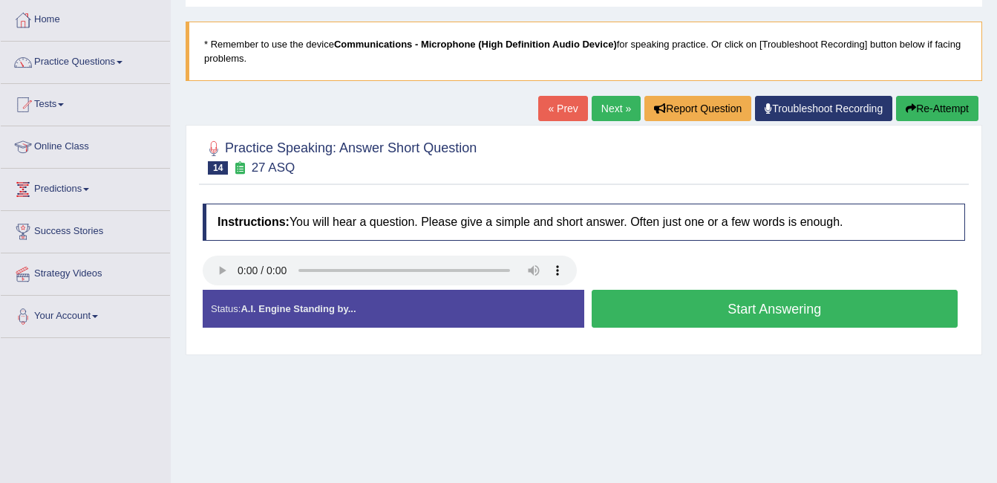
click at [677, 304] on button "Start Answering" at bounding box center [775, 309] width 367 height 38
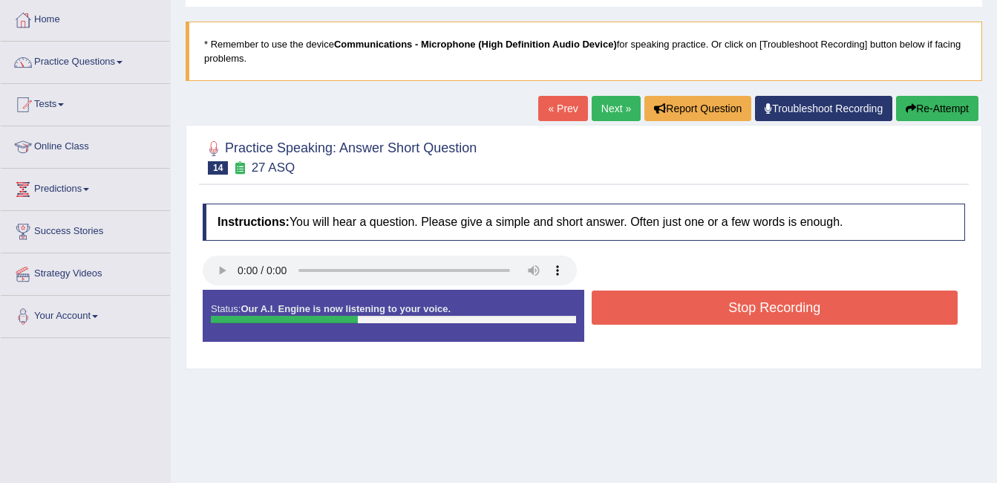
click at [677, 304] on button "Stop Recording" at bounding box center [775, 307] width 367 height 34
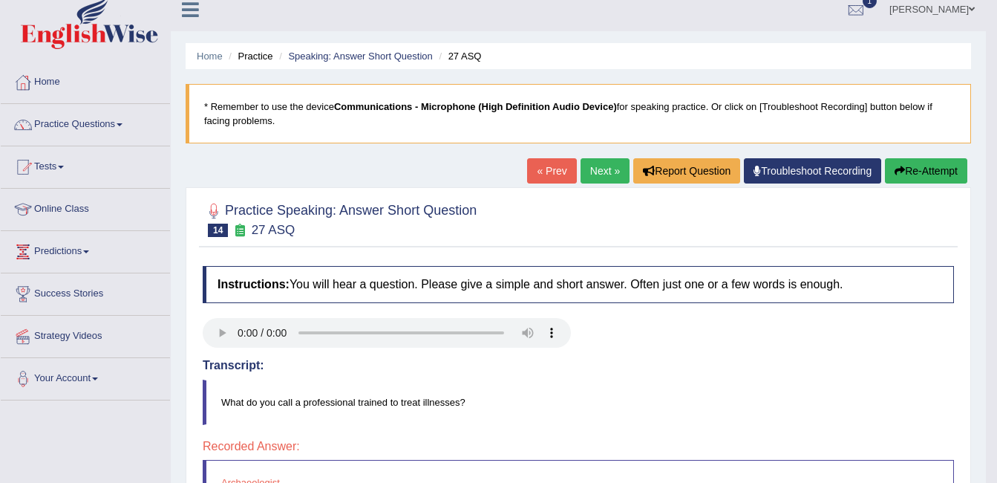
scroll to position [0, 0]
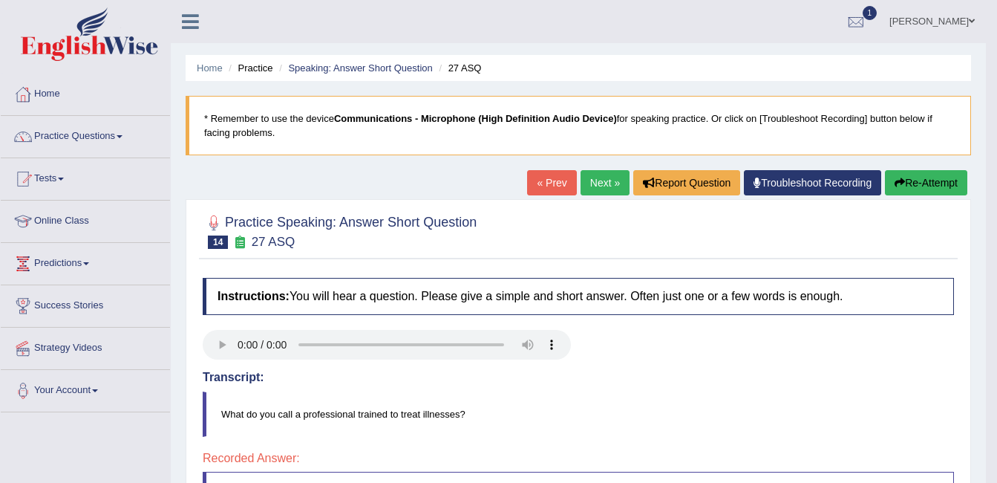
click at [601, 179] on link "Next »" at bounding box center [605, 182] width 49 height 25
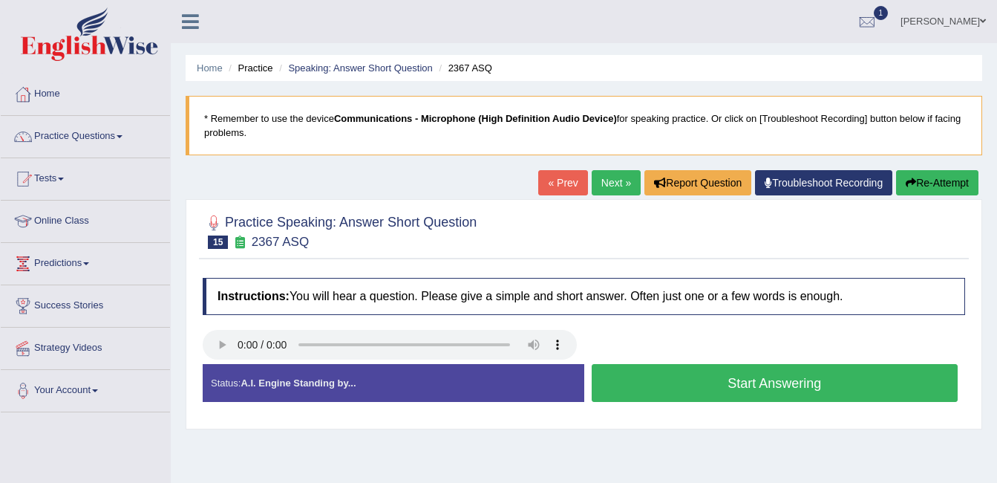
click at [755, 379] on button "Start Answering" at bounding box center [775, 383] width 367 height 38
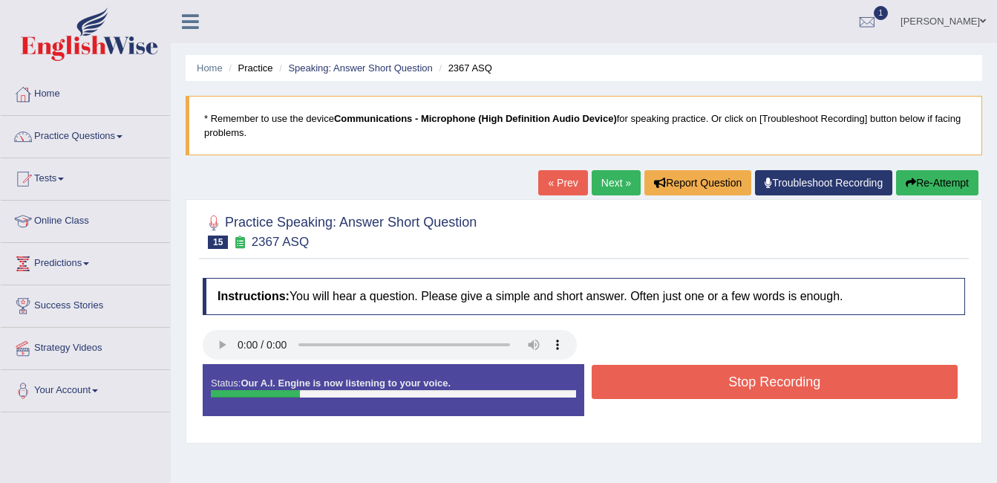
click at [755, 379] on button "Stop Recording" at bounding box center [775, 382] width 367 height 34
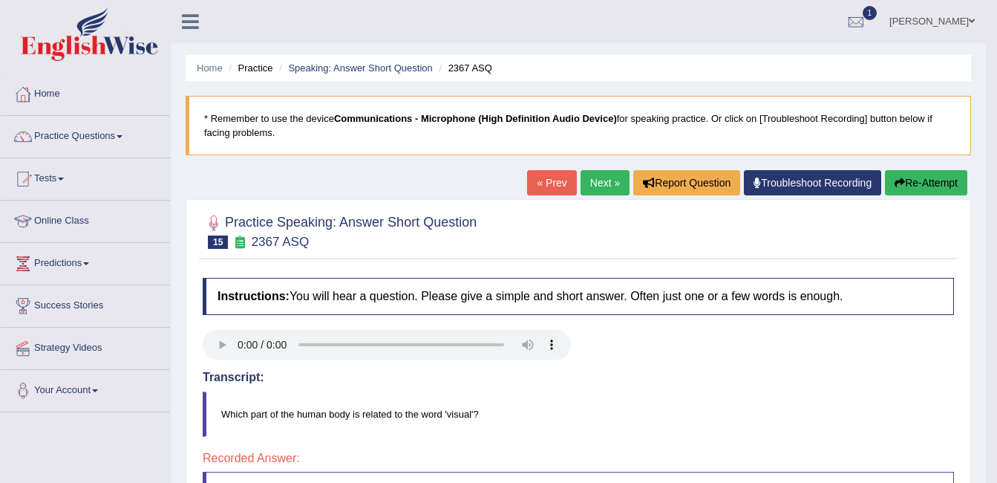
click at [592, 183] on link "Next »" at bounding box center [605, 182] width 49 height 25
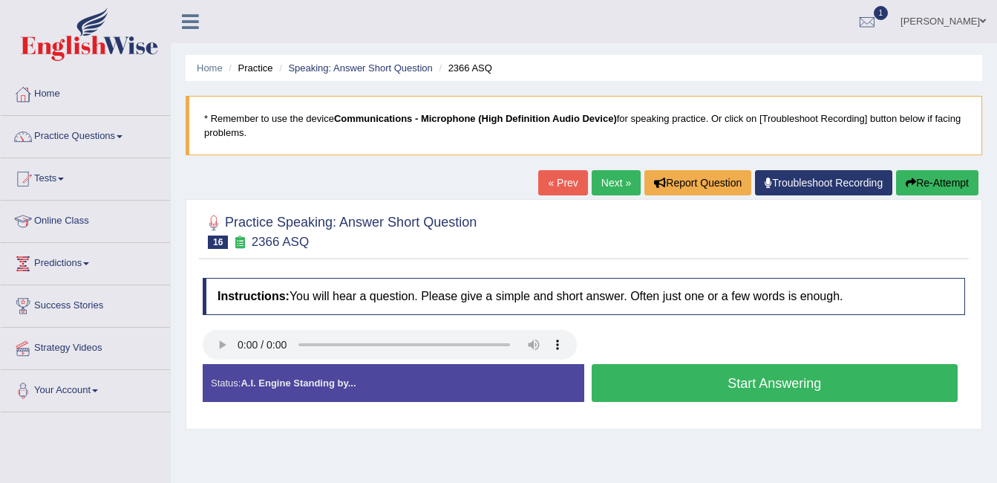
click at [807, 382] on button "Start Answering" at bounding box center [775, 383] width 367 height 38
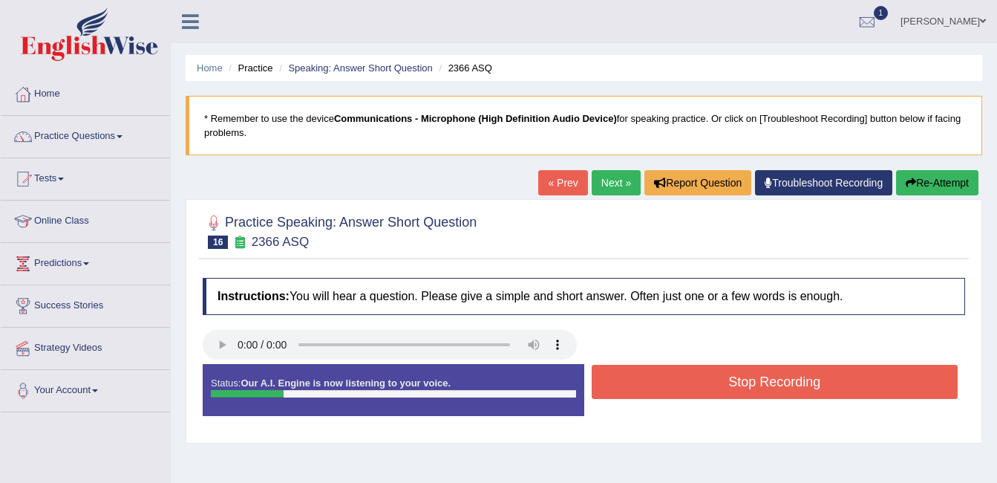
click at [807, 382] on button "Stop Recording" at bounding box center [775, 382] width 367 height 34
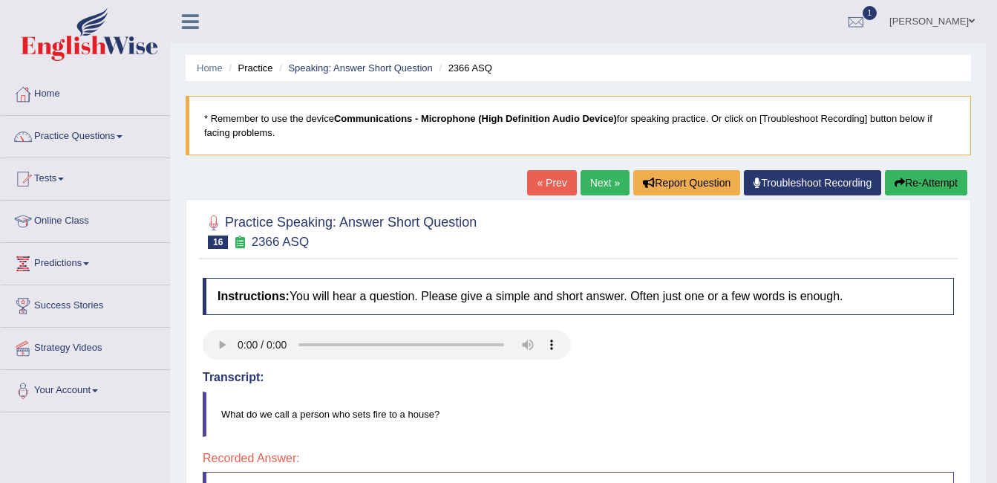
click at [602, 183] on link "Next »" at bounding box center [605, 182] width 49 height 25
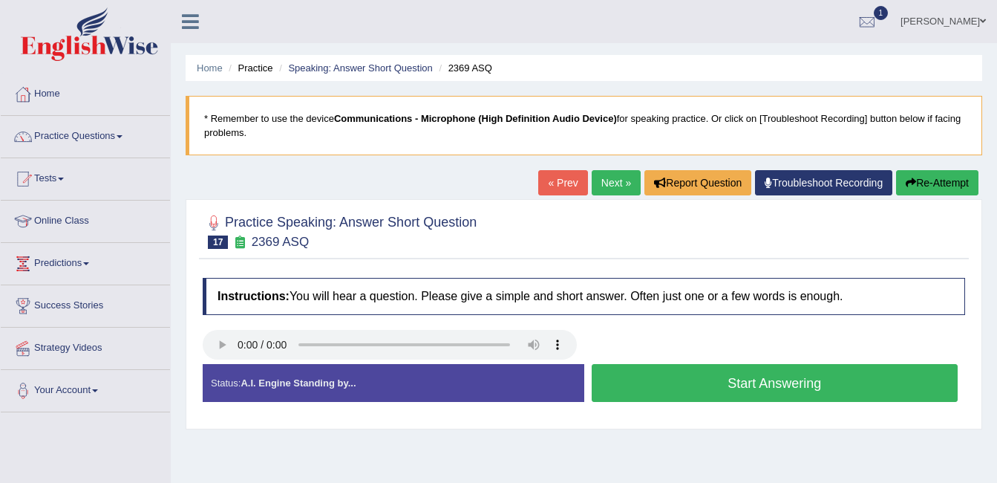
click at [758, 380] on button "Start Answering" at bounding box center [775, 383] width 367 height 38
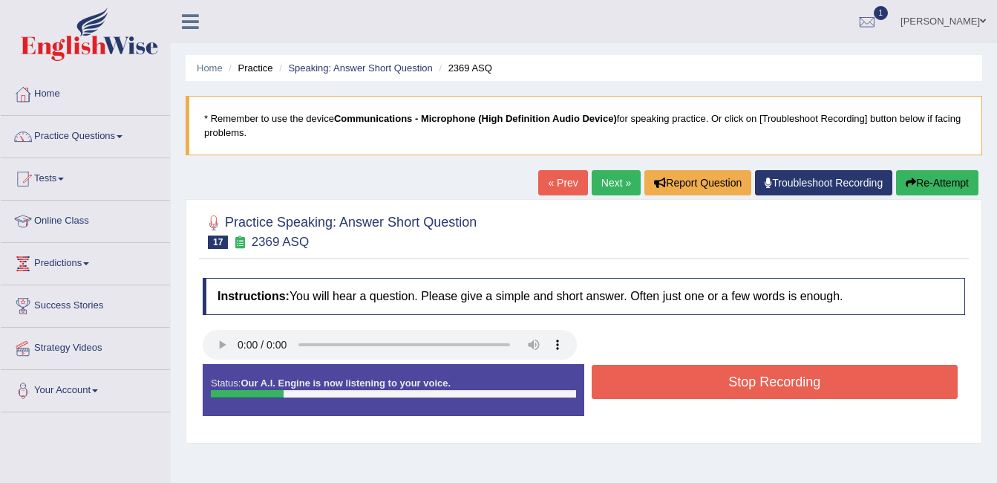
click at [758, 380] on button "Stop Recording" at bounding box center [775, 382] width 367 height 34
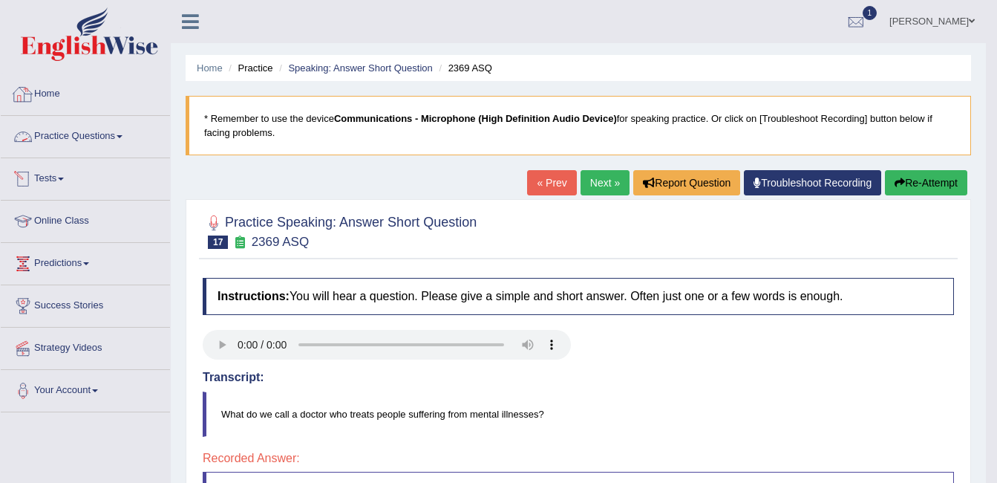
click at [49, 91] on link "Home" at bounding box center [85, 92] width 169 height 37
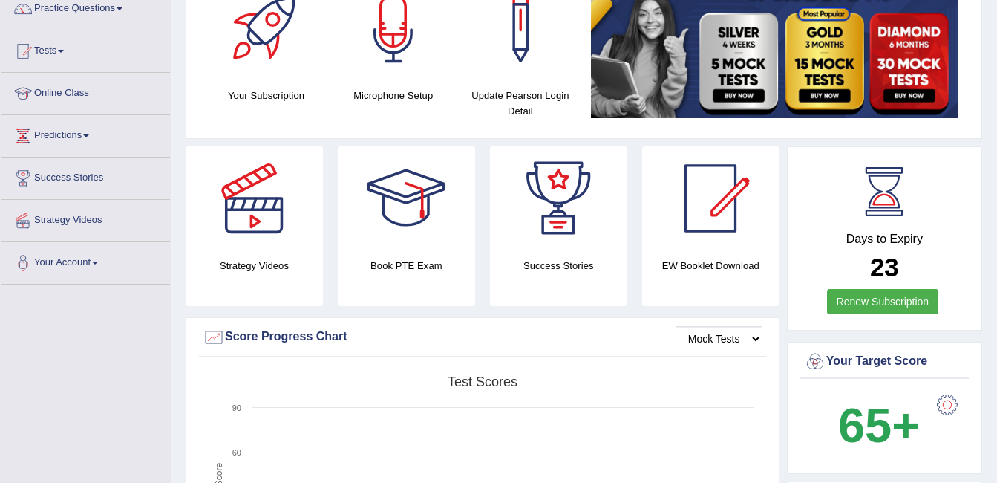
scroll to position [74, 0]
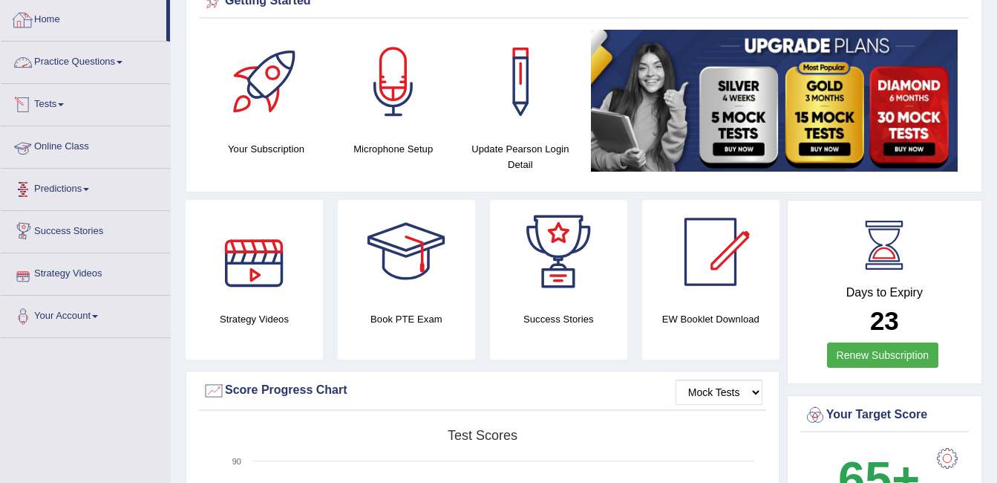
click at [59, 57] on link "Practice Questions" at bounding box center [85, 60] width 169 height 37
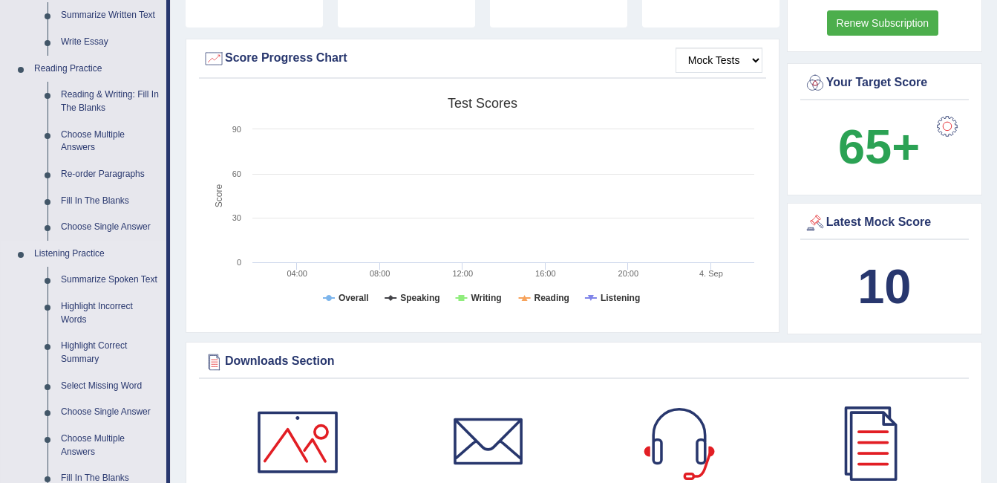
scroll to position [371, 0]
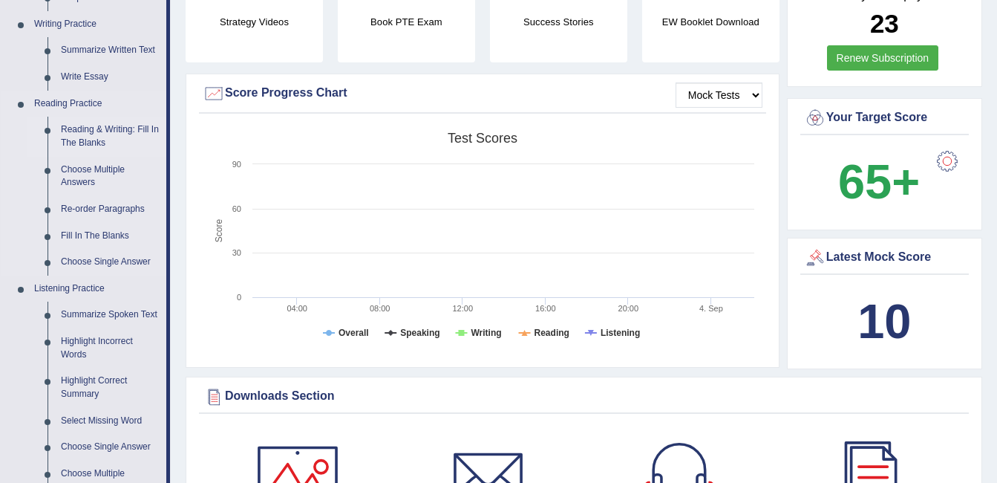
click at [100, 136] on link "Reading & Writing: Fill In The Blanks" at bounding box center [110, 136] width 112 height 39
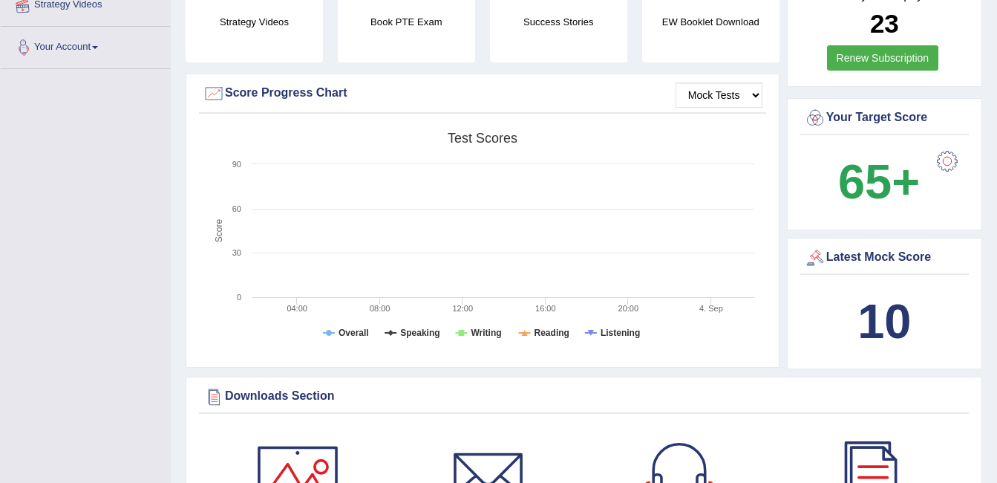
scroll to position [422, 0]
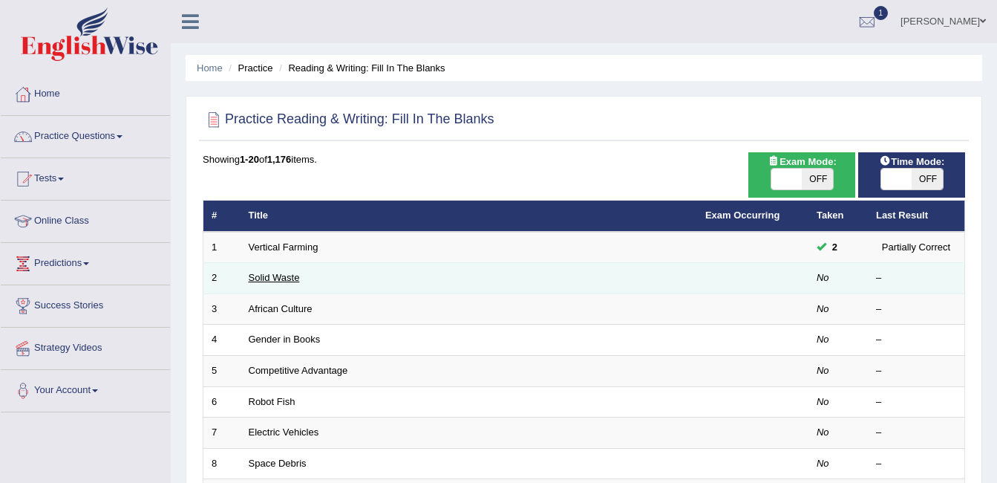
click at [290, 282] on link "Solid Waste" at bounding box center [274, 277] width 51 height 11
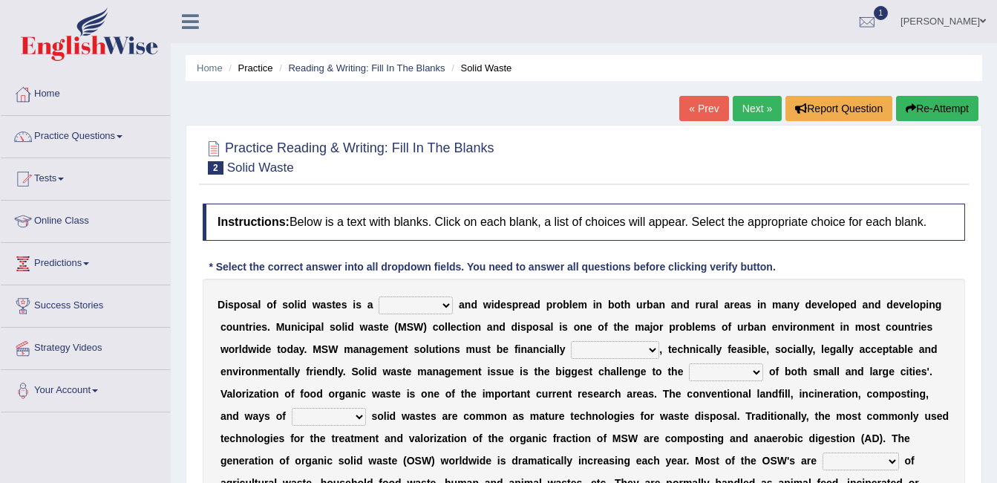
click at [393, 307] on select "slanting stinging stalling shafting" at bounding box center [416, 305] width 74 height 18
select select "slanting"
click at [379, 296] on select "slanting stinging stalling shafting" at bounding box center [416, 305] width 74 height 18
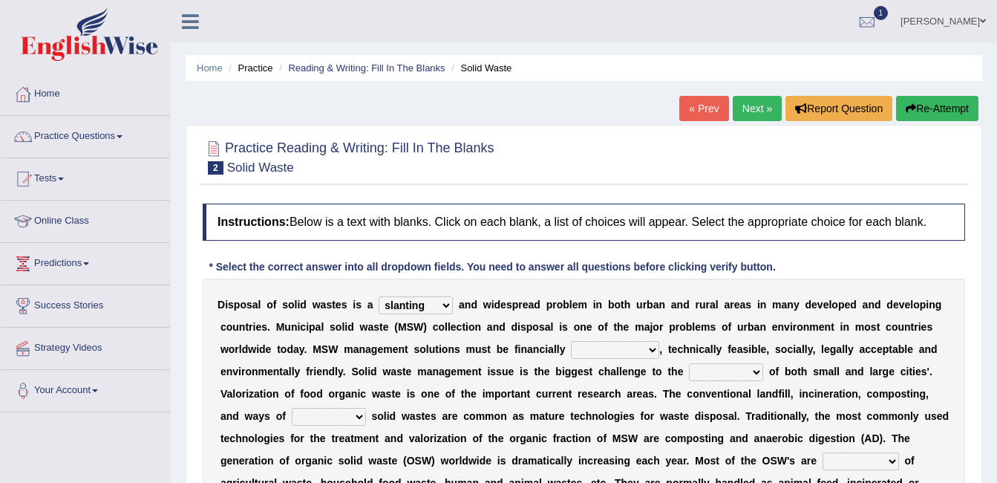
click at [571, 342] on select "unattainable sustainable objectionable treasonable" at bounding box center [615, 350] width 88 height 18
select select "sustainable"
click at [571, 341] on select "unattainable sustainable objectionable treasonable" at bounding box center [615, 350] width 88 height 18
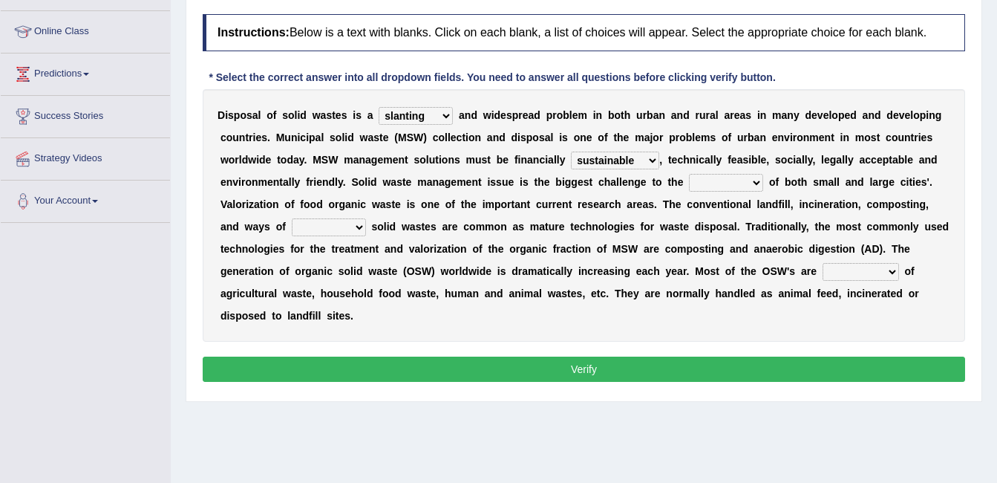
scroll to position [223, 0]
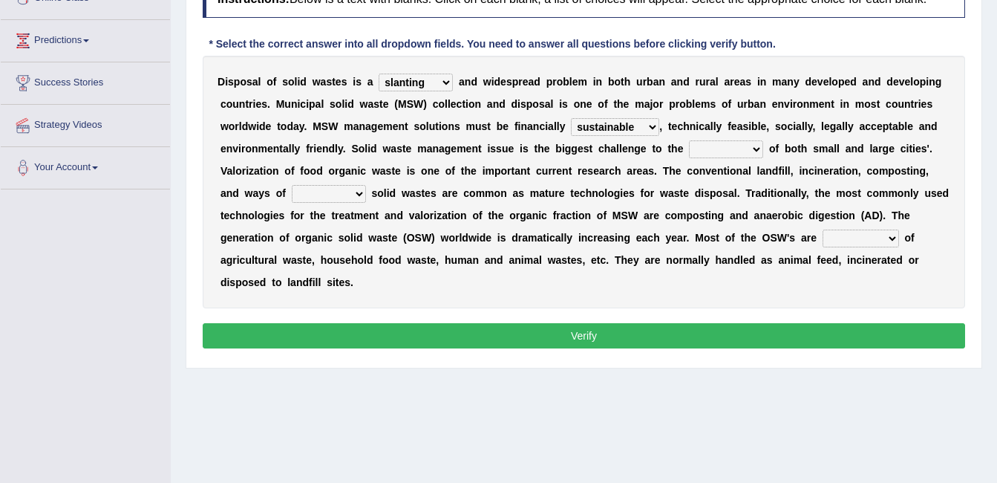
click at [689, 146] on select "plants culture authorities history" at bounding box center [726, 149] width 74 height 18
select select "plants"
click at [689, 140] on select "plants culture authorities history" at bounding box center [726, 149] width 74 height 18
click at [366, 185] on select "reserving preserving deserving handling" at bounding box center [329, 194] width 74 height 18
select select "preserving"
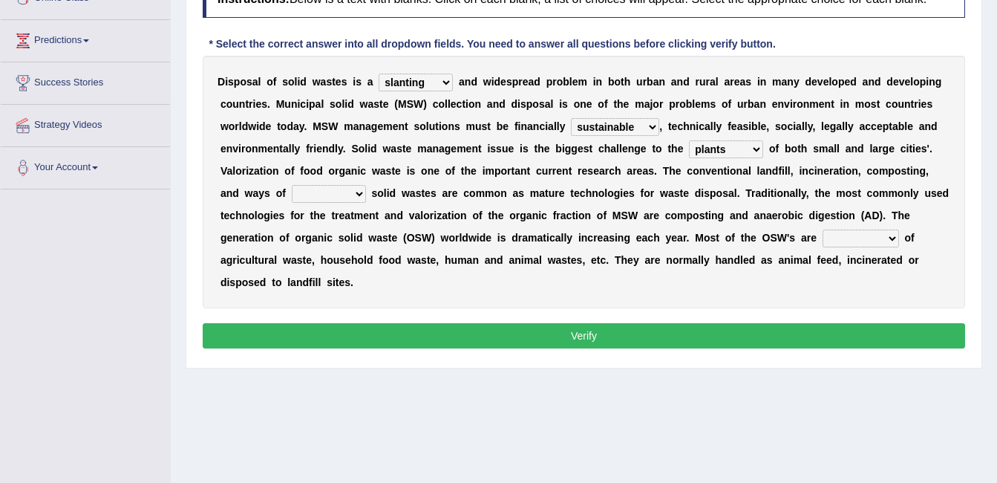
click at [366, 185] on select "reserving preserving deserving handling" at bounding box center [329, 194] width 74 height 18
click at [823, 232] on select "composed disposed composing disposing" at bounding box center [861, 238] width 76 height 18
select select "disposed"
click at [823, 229] on select "composed disposed composing disposing" at bounding box center [861, 238] width 76 height 18
click at [597, 323] on button "Verify" at bounding box center [584, 335] width 763 height 25
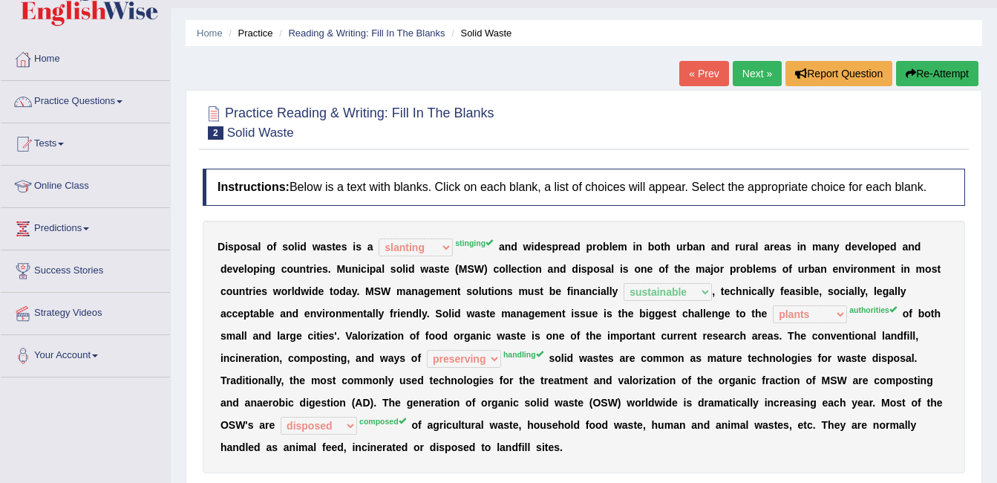
scroll to position [0, 0]
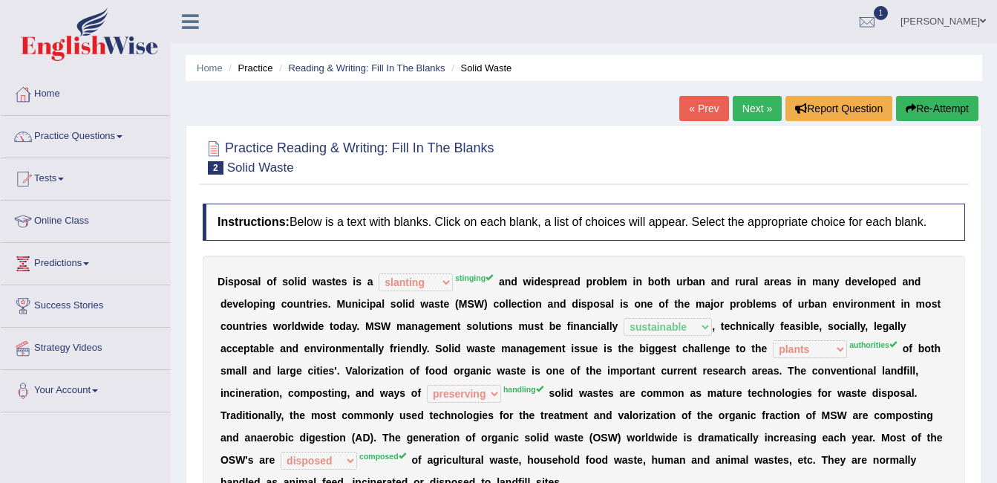
click at [755, 102] on link "Next »" at bounding box center [757, 108] width 49 height 25
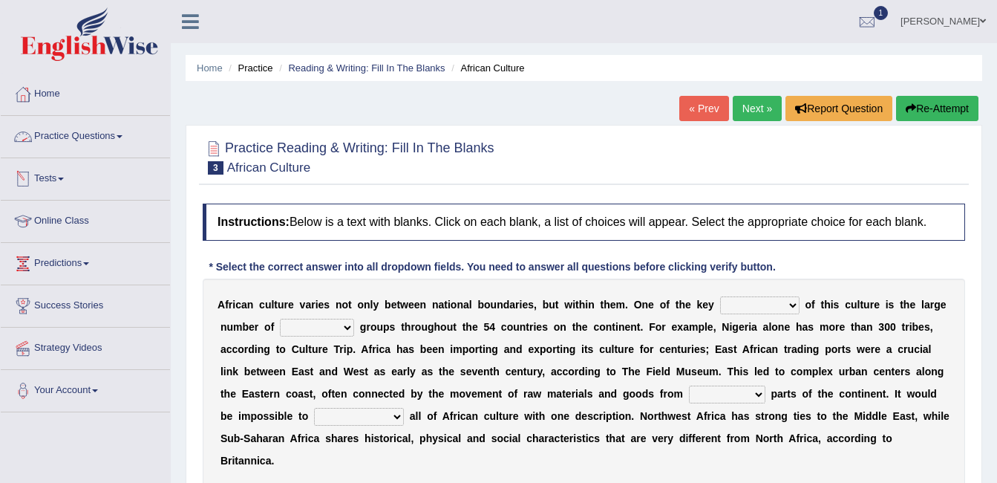
click at [115, 134] on link "Practice Questions" at bounding box center [85, 134] width 169 height 37
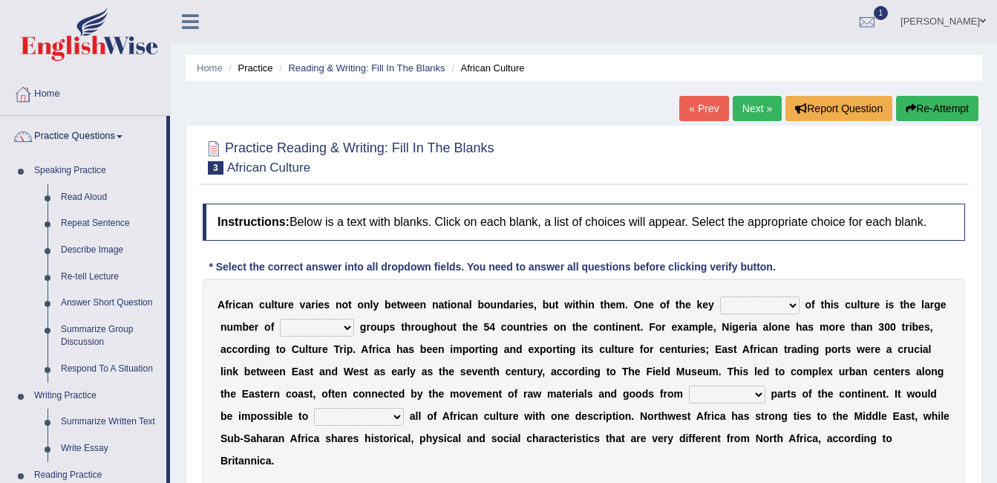
click at [65, 177] on link "Speaking Practice" at bounding box center [96, 170] width 139 height 27
click at [76, 178] on link "Speaking Practice" at bounding box center [96, 170] width 139 height 27
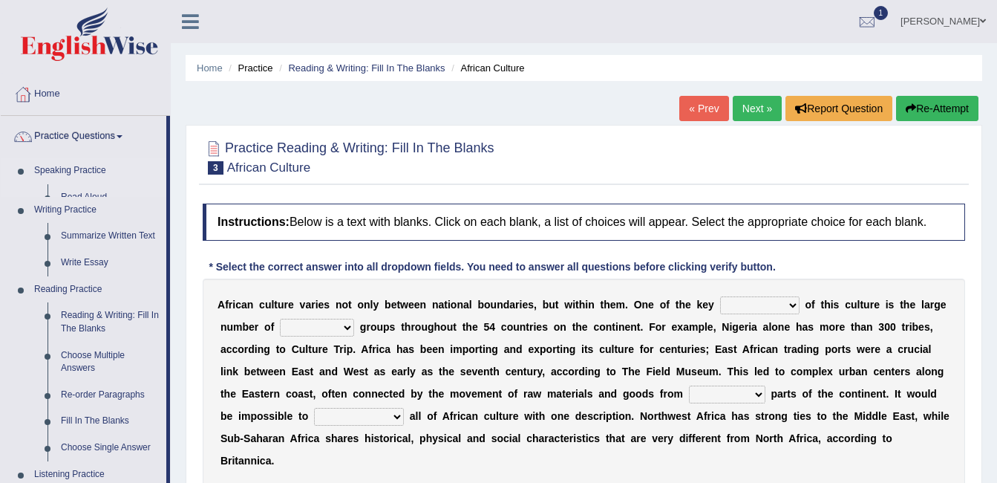
click at [76, 178] on link "Speaking Practice" at bounding box center [96, 170] width 139 height 27
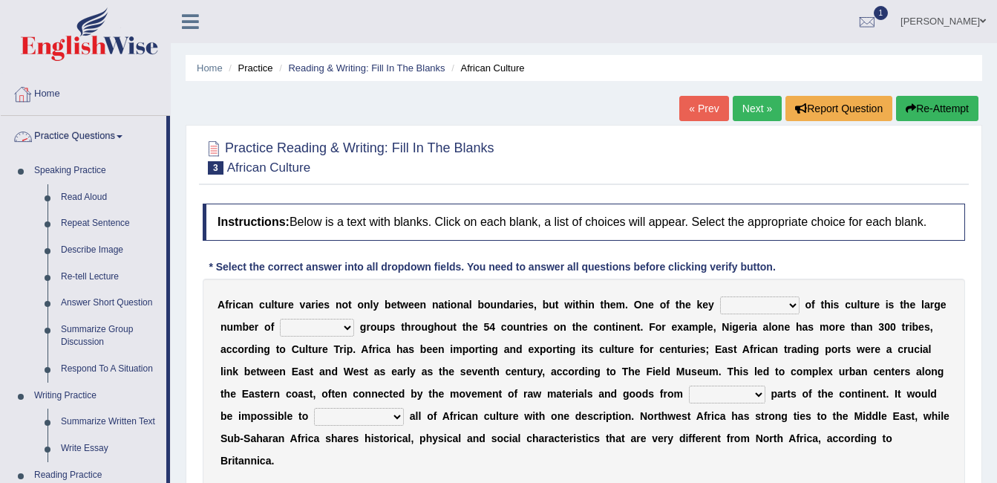
click at [53, 98] on link "Home" at bounding box center [85, 92] width 169 height 37
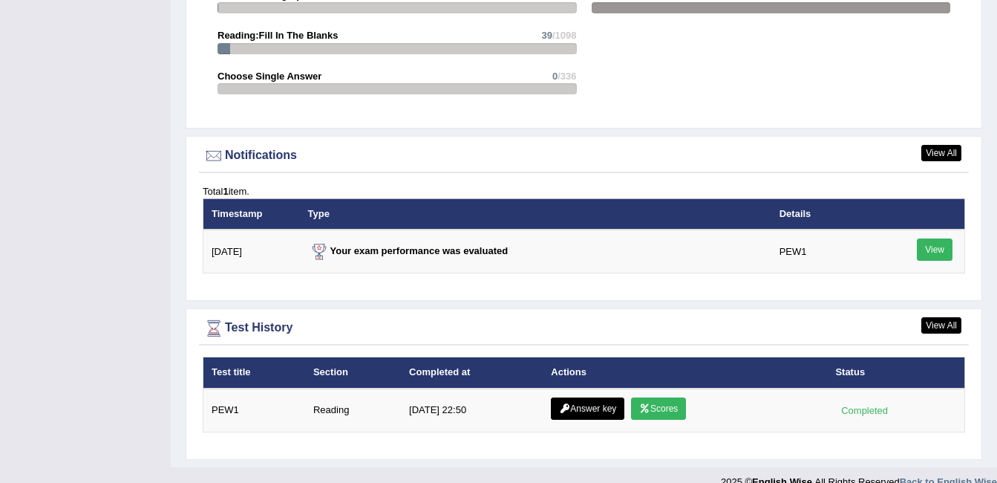
scroll to position [1695, 0]
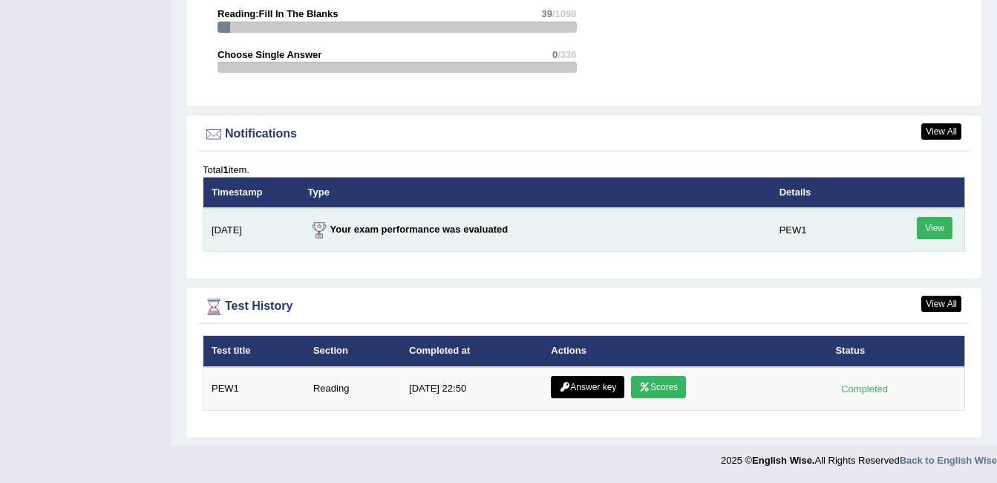
click at [944, 230] on link "View" at bounding box center [935, 228] width 36 height 22
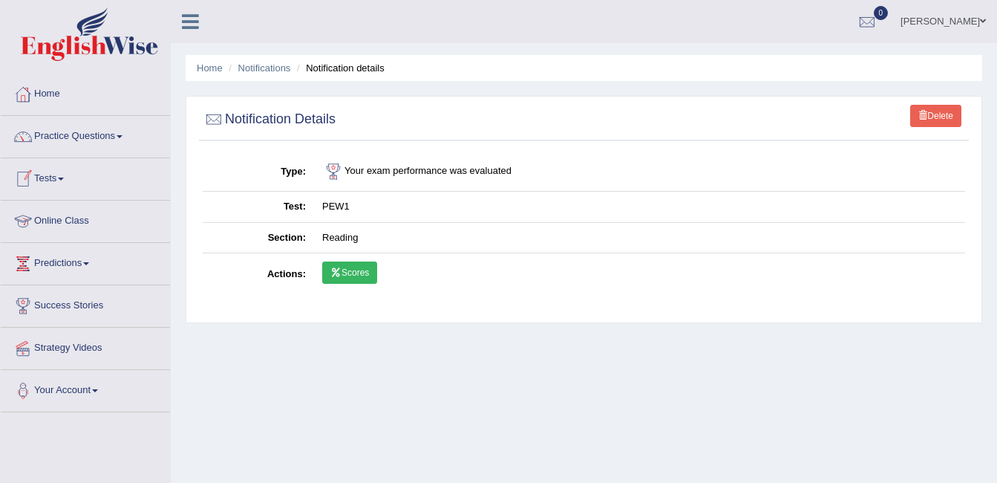
click at [339, 268] on icon at bounding box center [335, 272] width 11 height 9
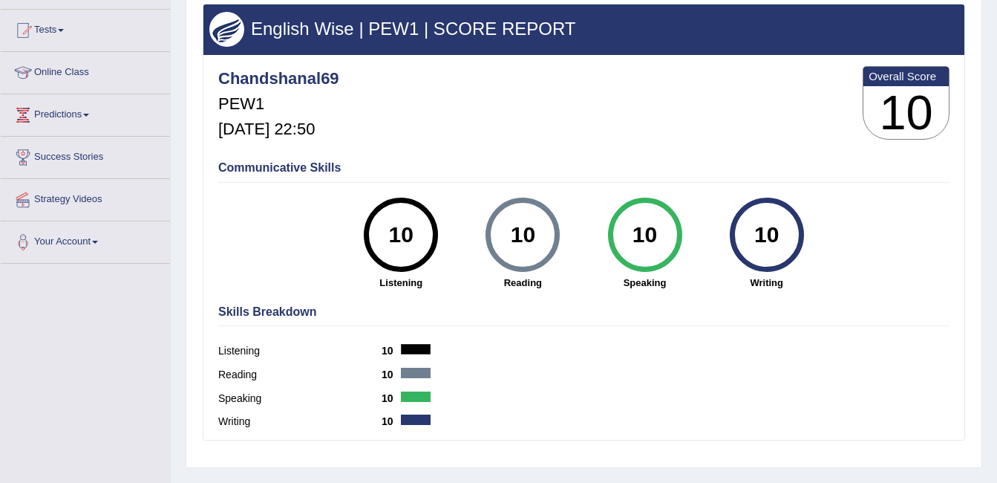
scroll to position [74, 0]
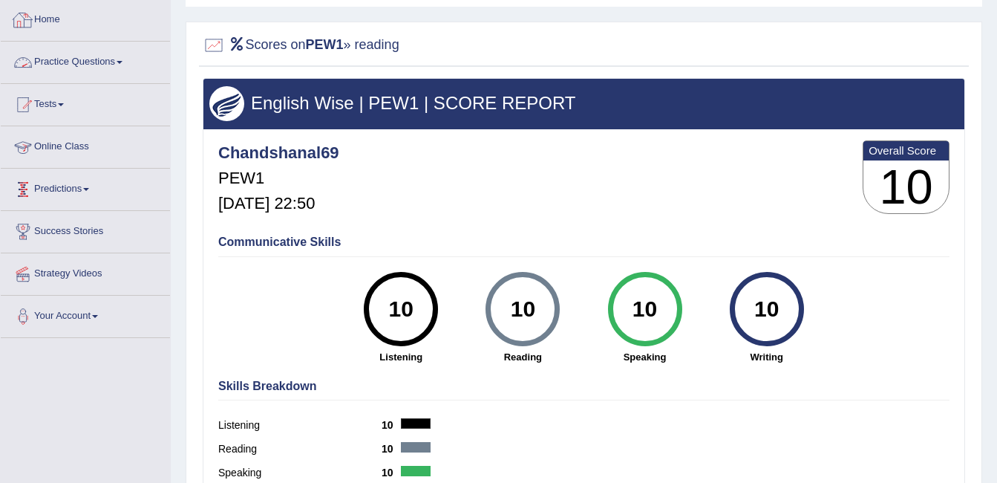
click at [51, 52] on link "Practice Questions" at bounding box center [85, 60] width 169 height 37
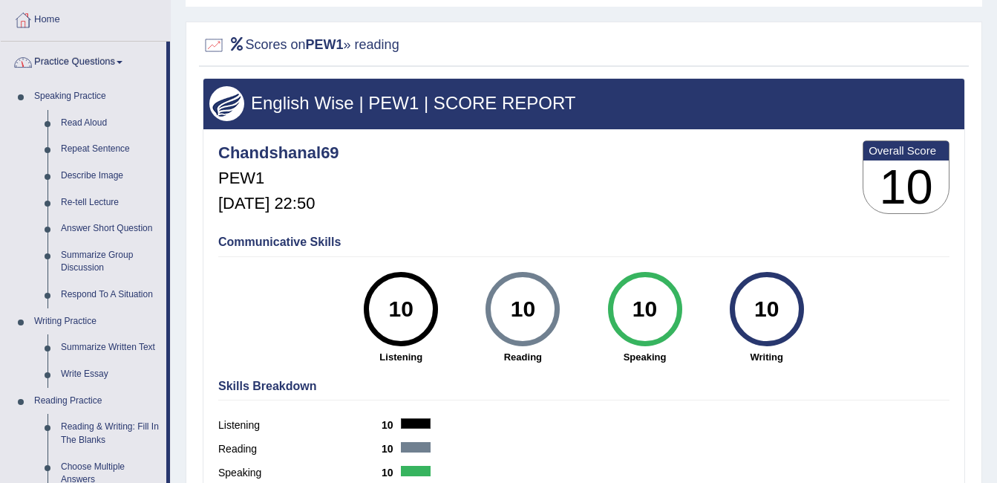
click at [82, 68] on link "Practice Questions" at bounding box center [84, 60] width 166 height 37
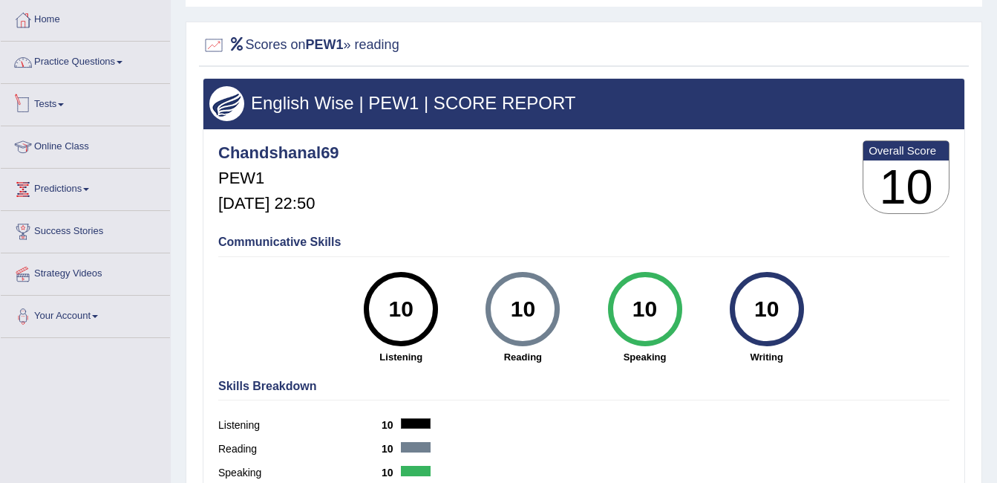
click at [67, 107] on link "Tests" at bounding box center [85, 102] width 169 height 37
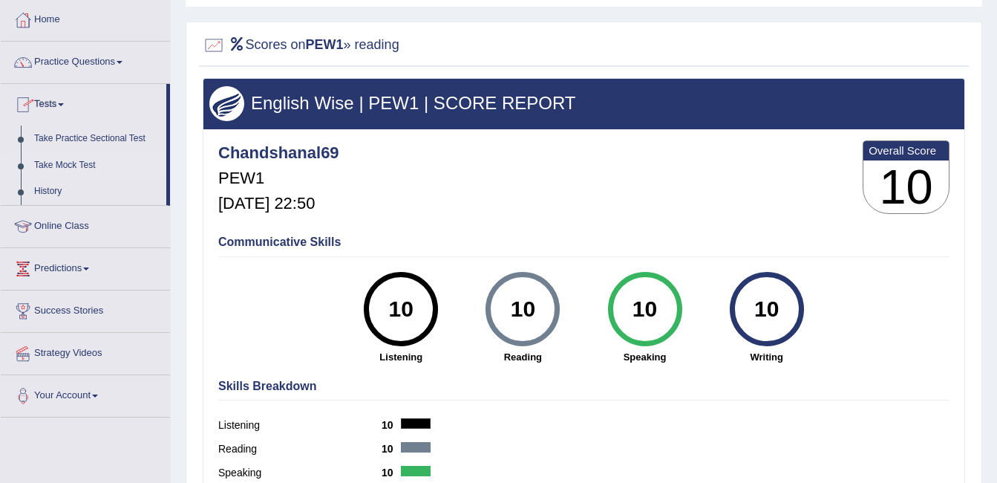
click at [82, 169] on link "Take Mock Test" at bounding box center [96, 165] width 139 height 27
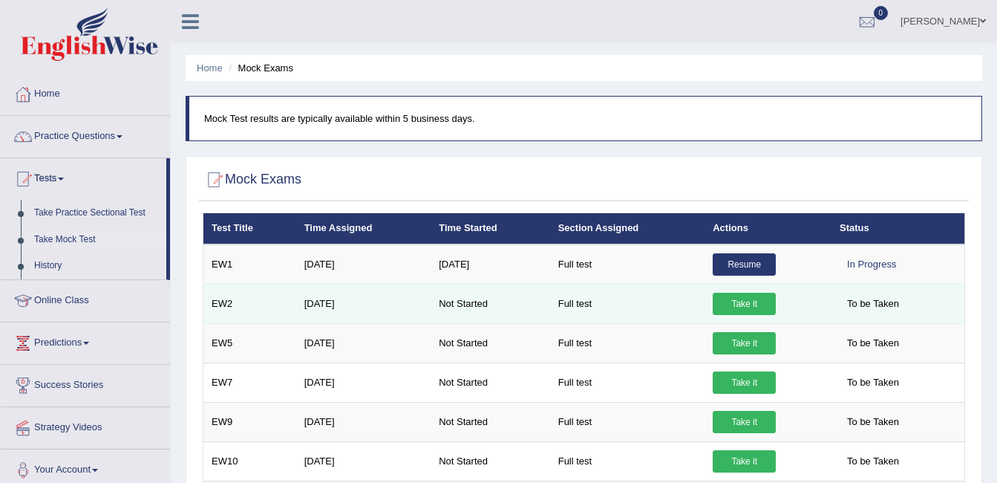
click at [737, 303] on link "Take it" at bounding box center [744, 304] width 63 height 22
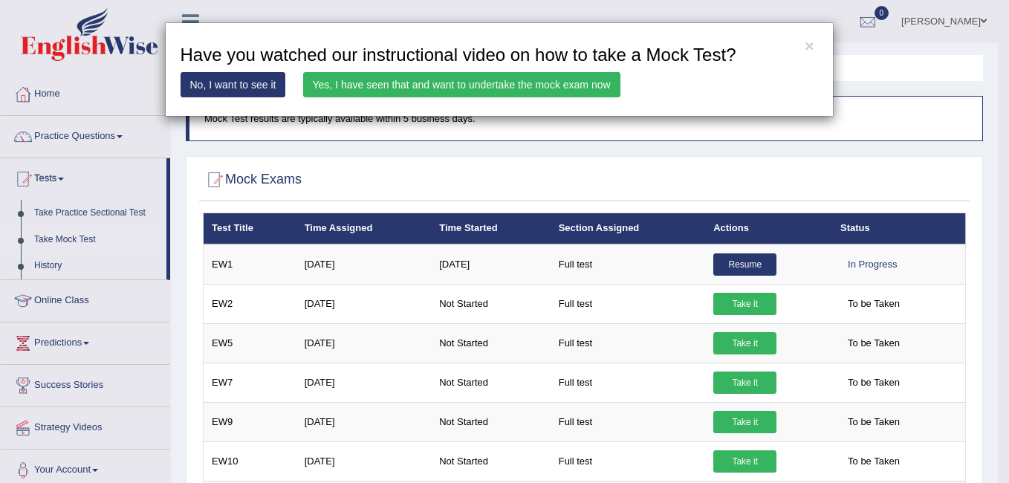
click at [431, 82] on link "Yes, I have seen that and want to undertake the mock exam now" at bounding box center [461, 84] width 317 height 25
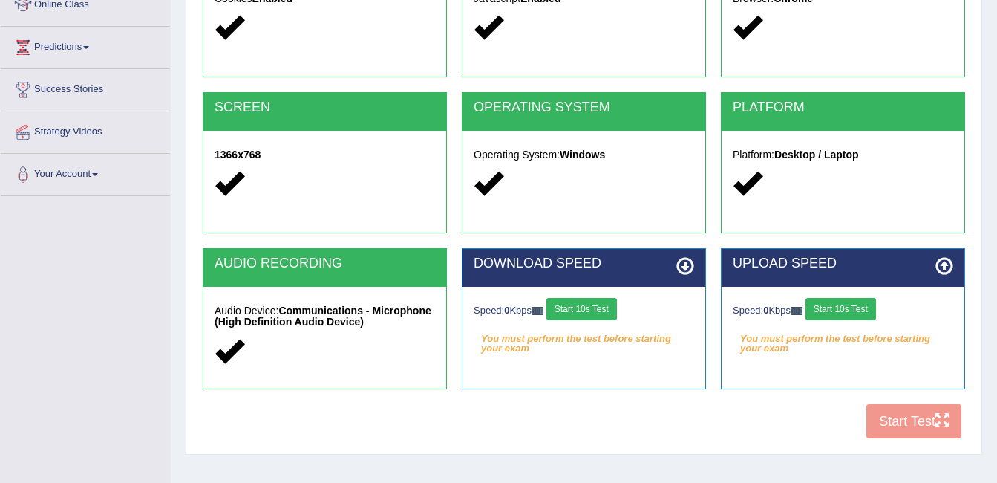
scroll to position [297, 0]
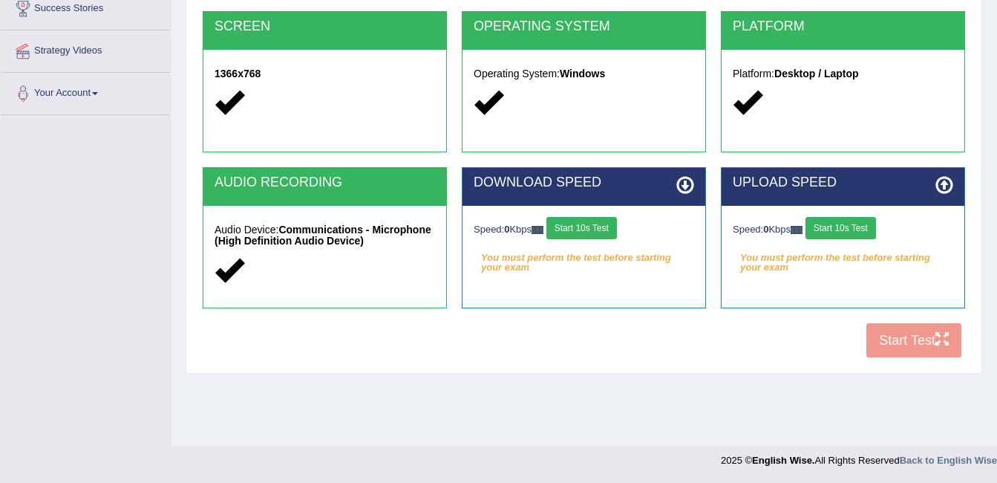
click at [853, 229] on button "Start 10s Test" at bounding box center [841, 228] width 71 height 22
click at [862, 229] on button "Start 10s Test" at bounding box center [856, 228] width 71 height 22
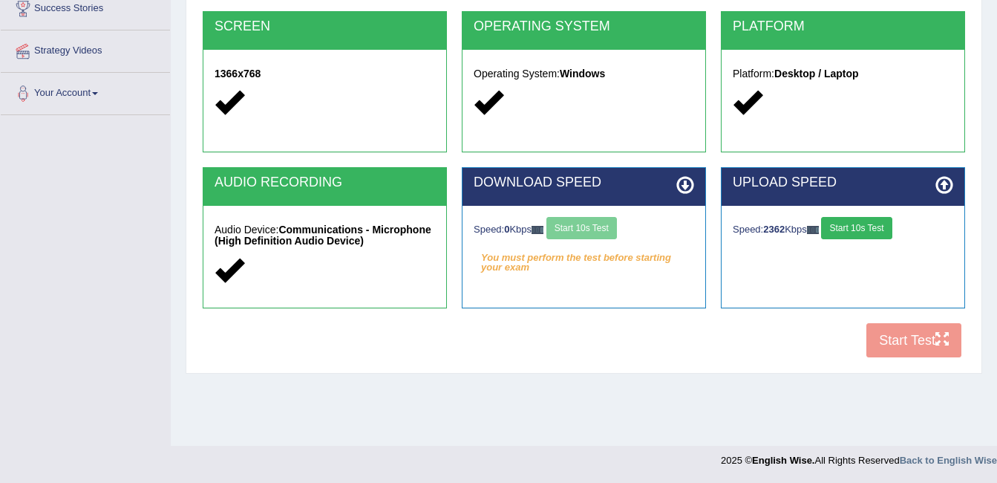
click at [862, 229] on button "Start 10s Test" at bounding box center [856, 228] width 71 height 22
click at [589, 226] on button "Start 10s Test" at bounding box center [582, 228] width 71 height 22
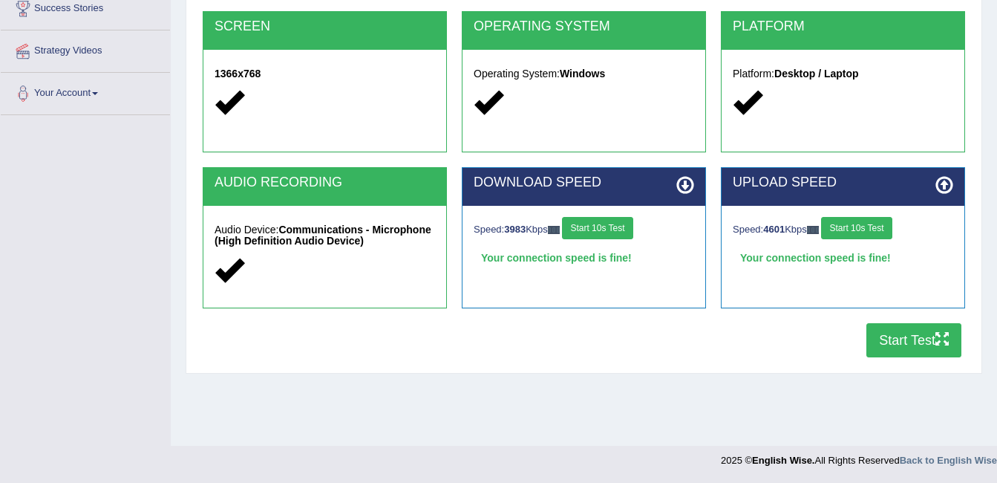
click at [918, 339] on button "Start Test" at bounding box center [914, 340] width 95 height 34
